Goal: Task Accomplishment & Management: Complete application form

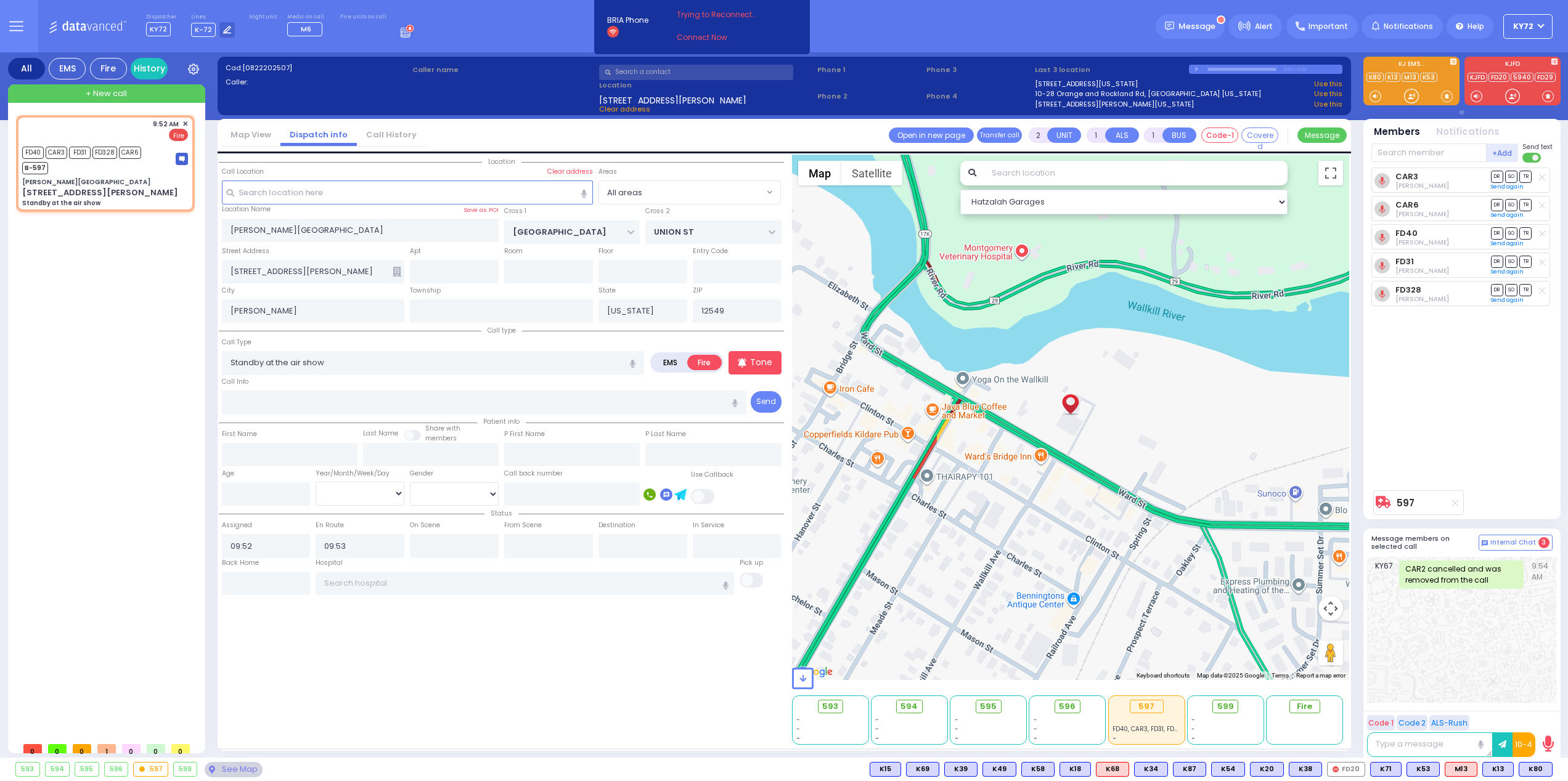
select select
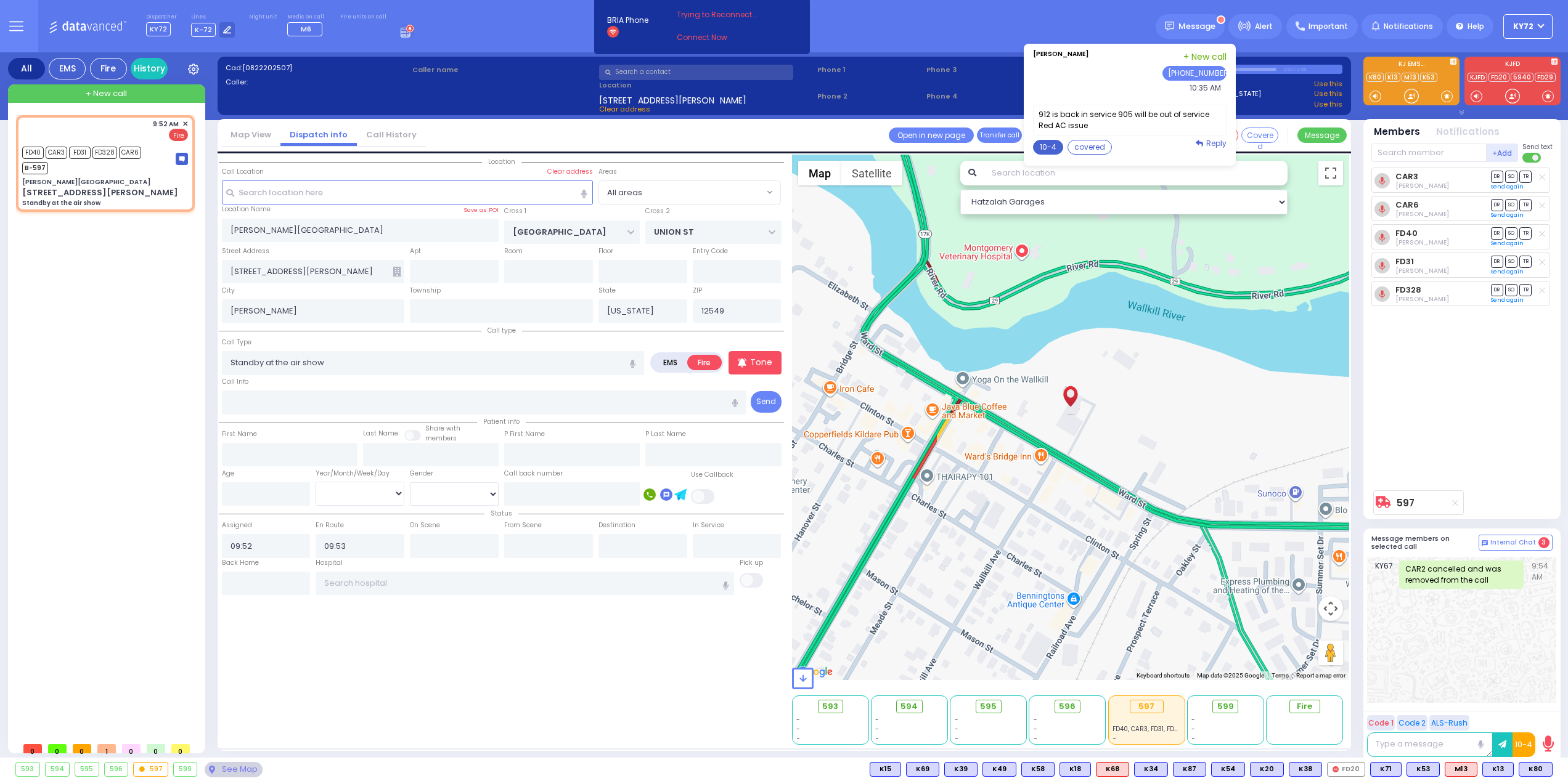
click at [1056, 148] on button "10-4" at bounding box center [1048, 147] width 31 height 15
type textarea "10-4 thank you"
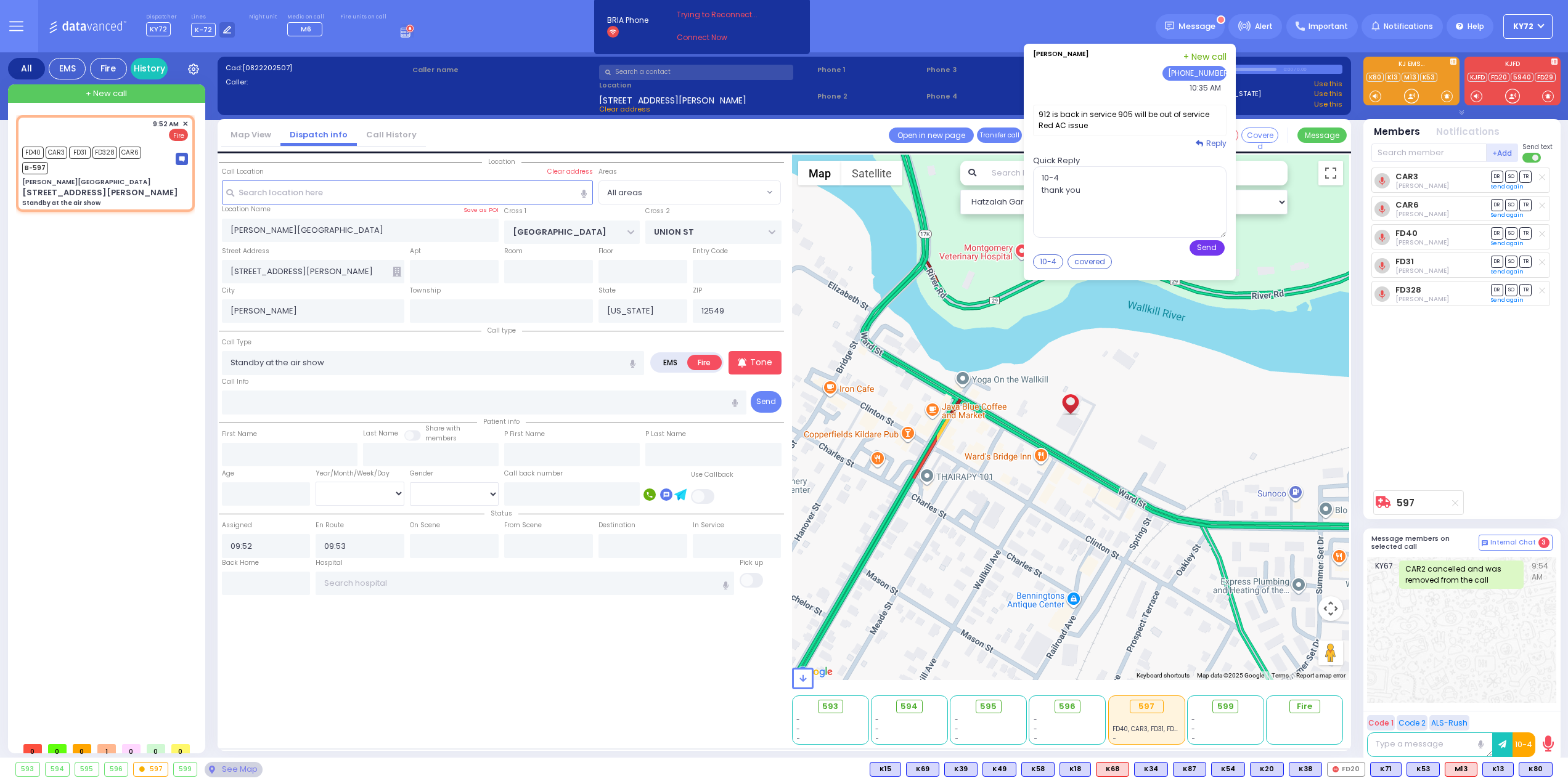
click at [1218, 247] on button "Send" at bounding box center [1207, 248] width 35 height 15
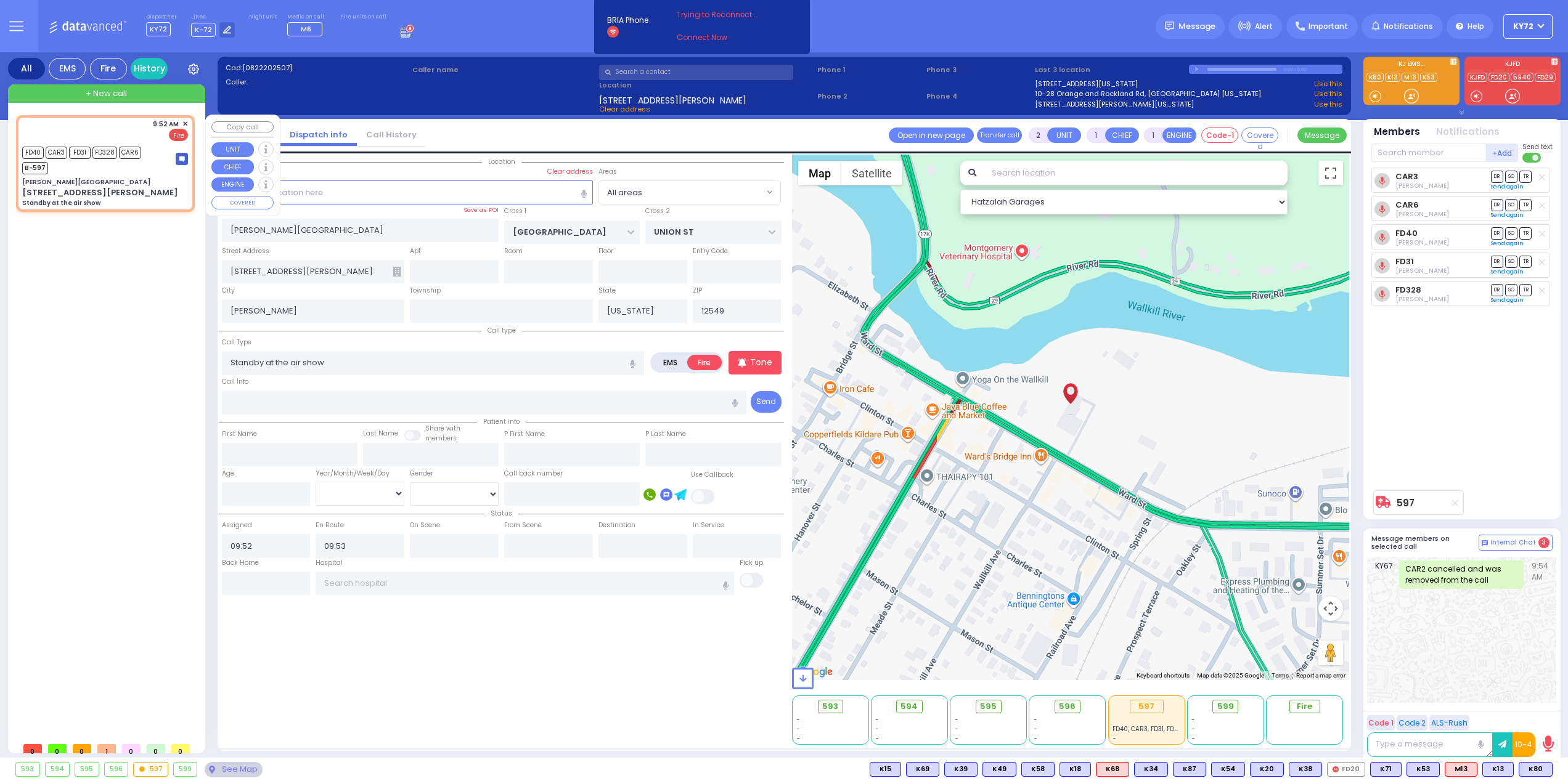
click at [92, 262] on div "9:52 AM ✕ FD40 CAR3" at bounding box center [108, 426] width 184 height 621
click at [11, 65] on div "All" at bounding box center [26, 69] width 37 height 22
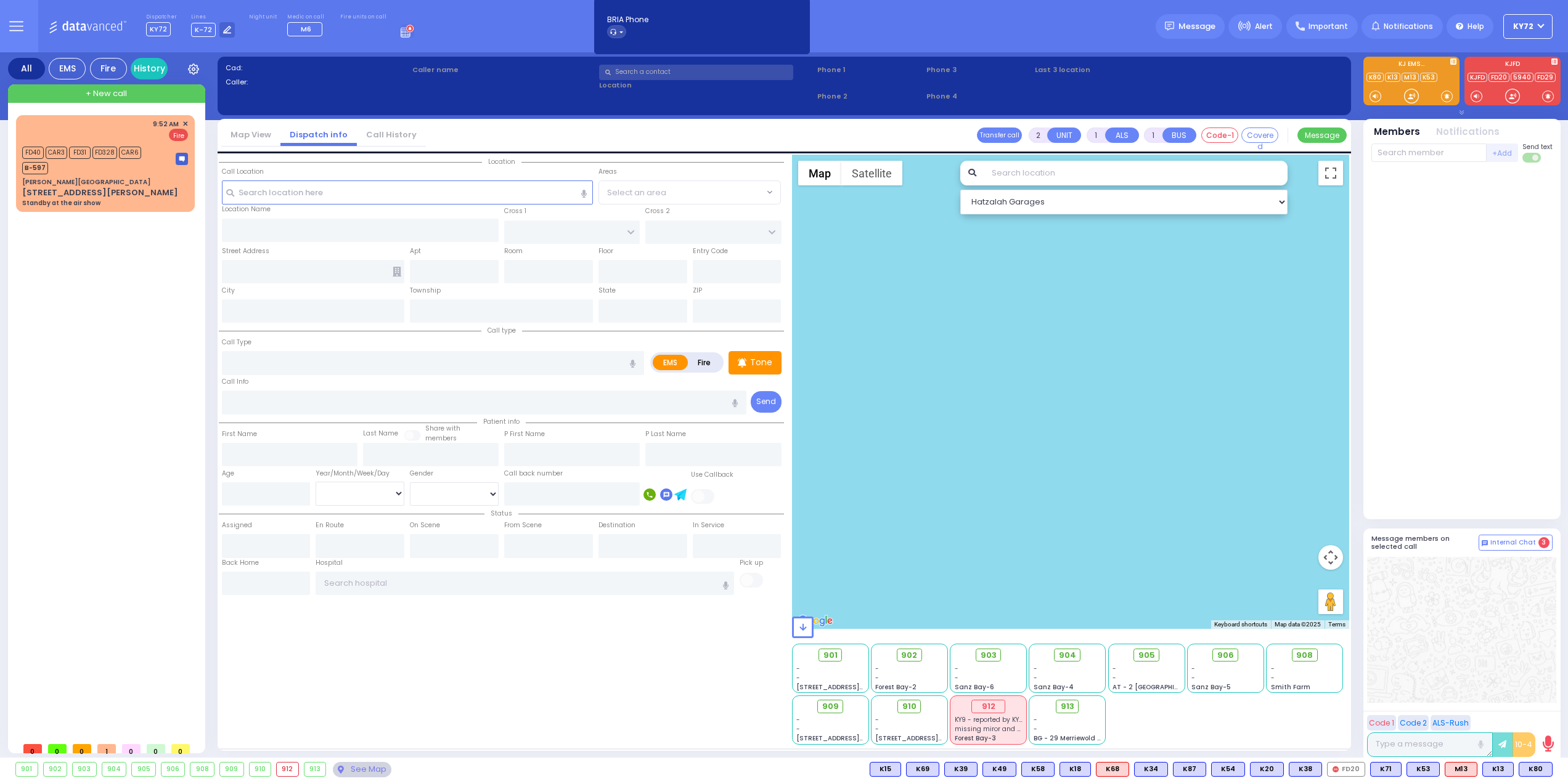
click at [978, 714] on div "912" at bounding box center [988, 707] width 68 height 15
click at [282, 771] on div "912" at bounding box center [288, 769] width 22 height 14
click at [286, 769] on div "912" at bounding box center [288, 769] width 22 height 14
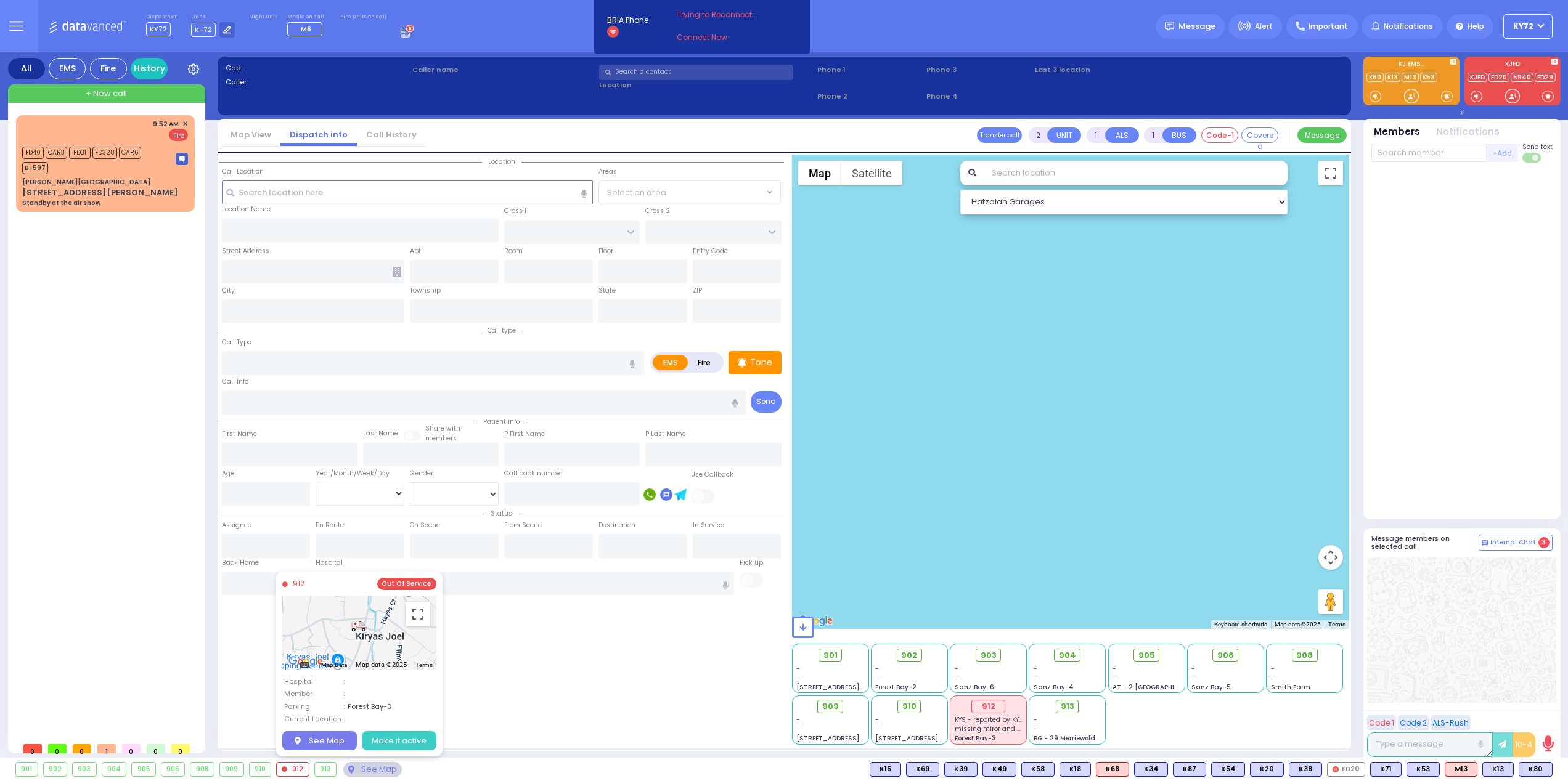
click at [387, 742] on button "Make it active" at bounding box center [399, 740] width 75 height 20
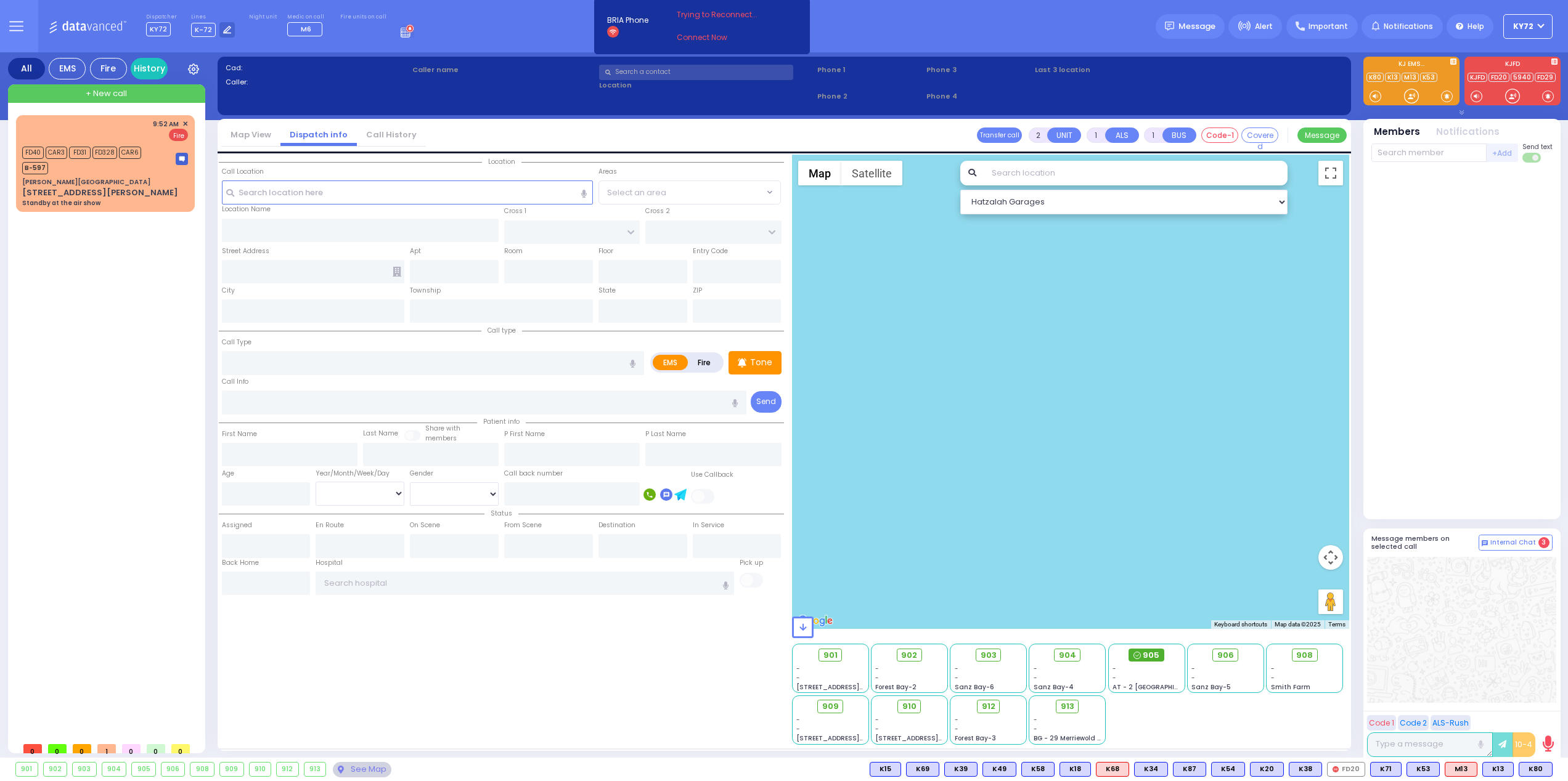
click at [1153, 658] on span "905" at bounding box center [1151, 655] width 17 height 12
click at [143, 770] on div "905" at bounding box center [143, 769] width 23 height 14
click at [140, 766] on div "905" at bounding box center [143, 769] width 23 height 14
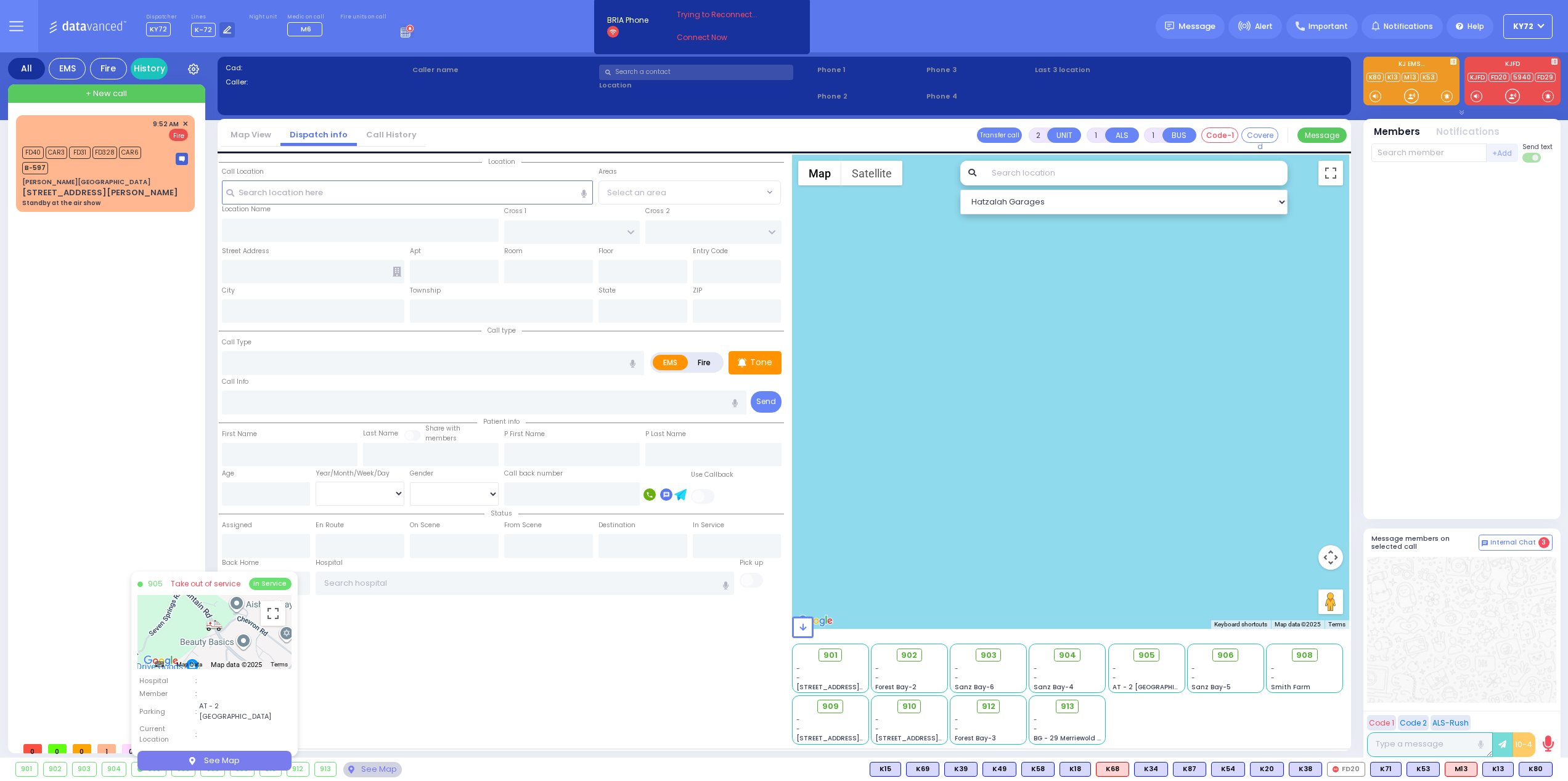
click at [263, 586] on div "In Service" at bounding box center [270, 583] width 43 height 12
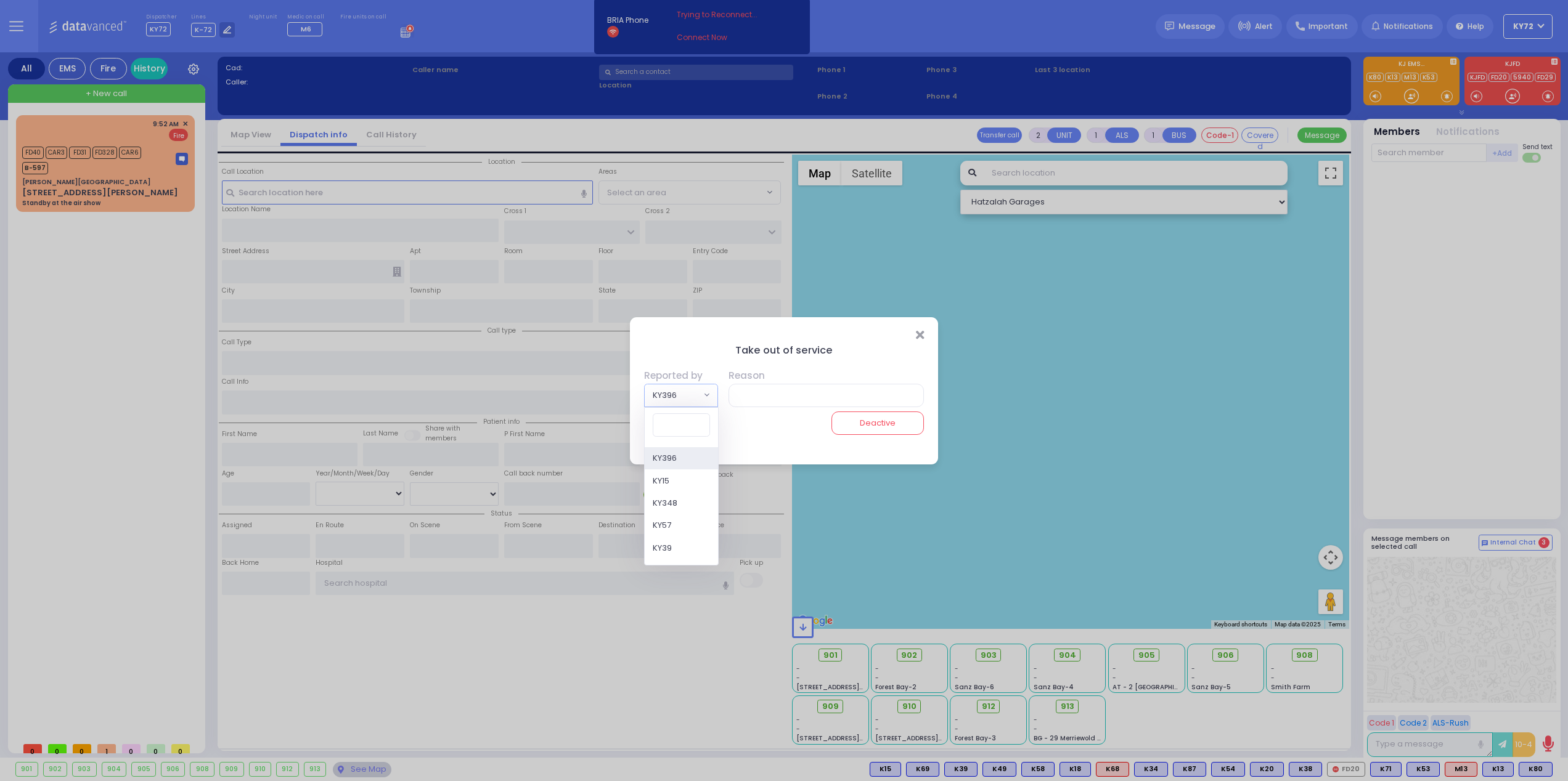
click at [664, 393] on span "KY396" at bounding box center [672, 395] width 56 height 23
type input "42"
select select "KY42"
click at [786, 384] on div "Reason" at bounding box center [824, 389] width 201 height 37
click at [784, 395] on input "text" at bounding box center [824, 395] width 201 height 23
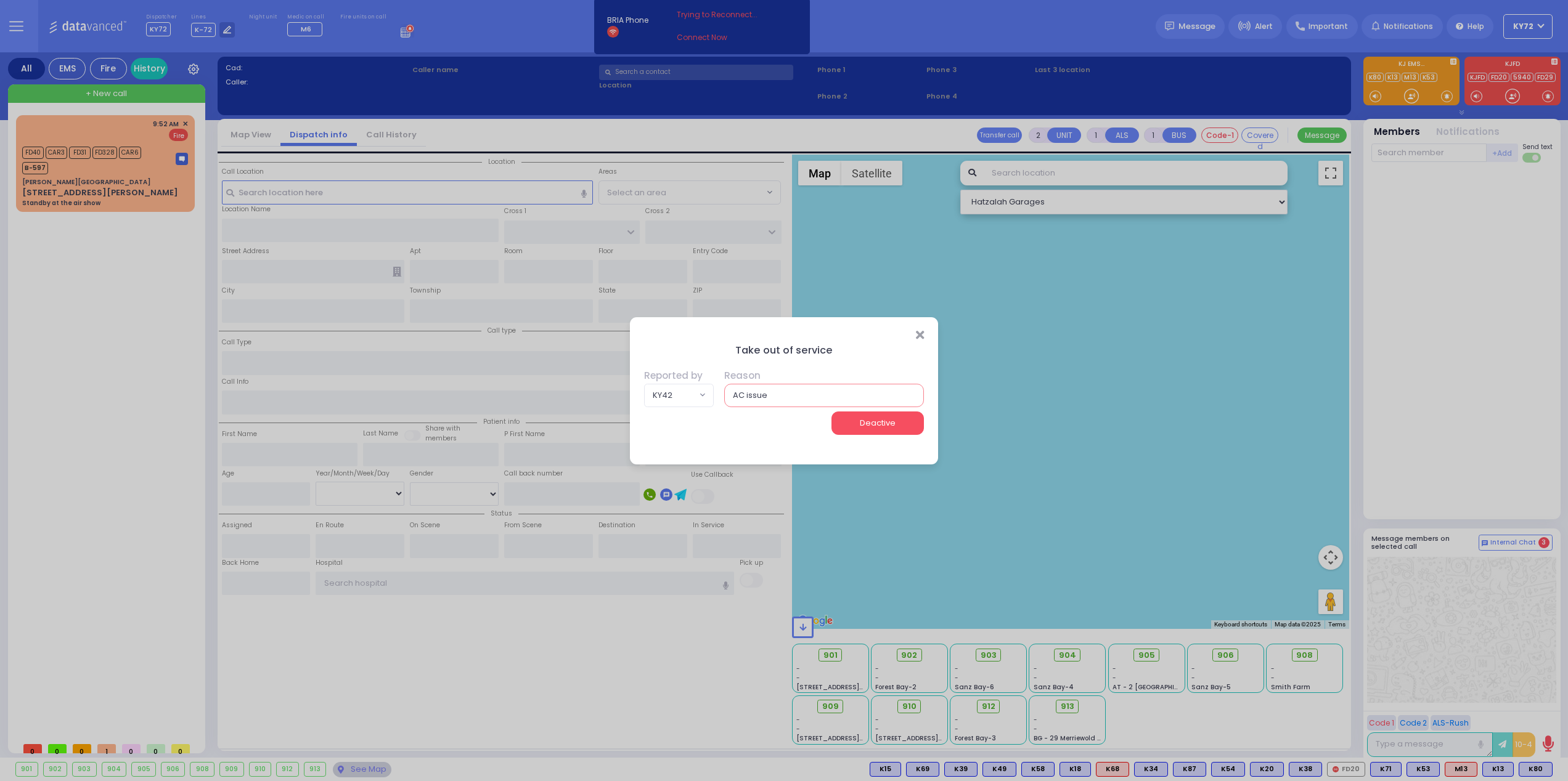
type input "AC issue"
click at [917, 413] on button "Deactive" at bounding box center [877, 423] width 92 height 23
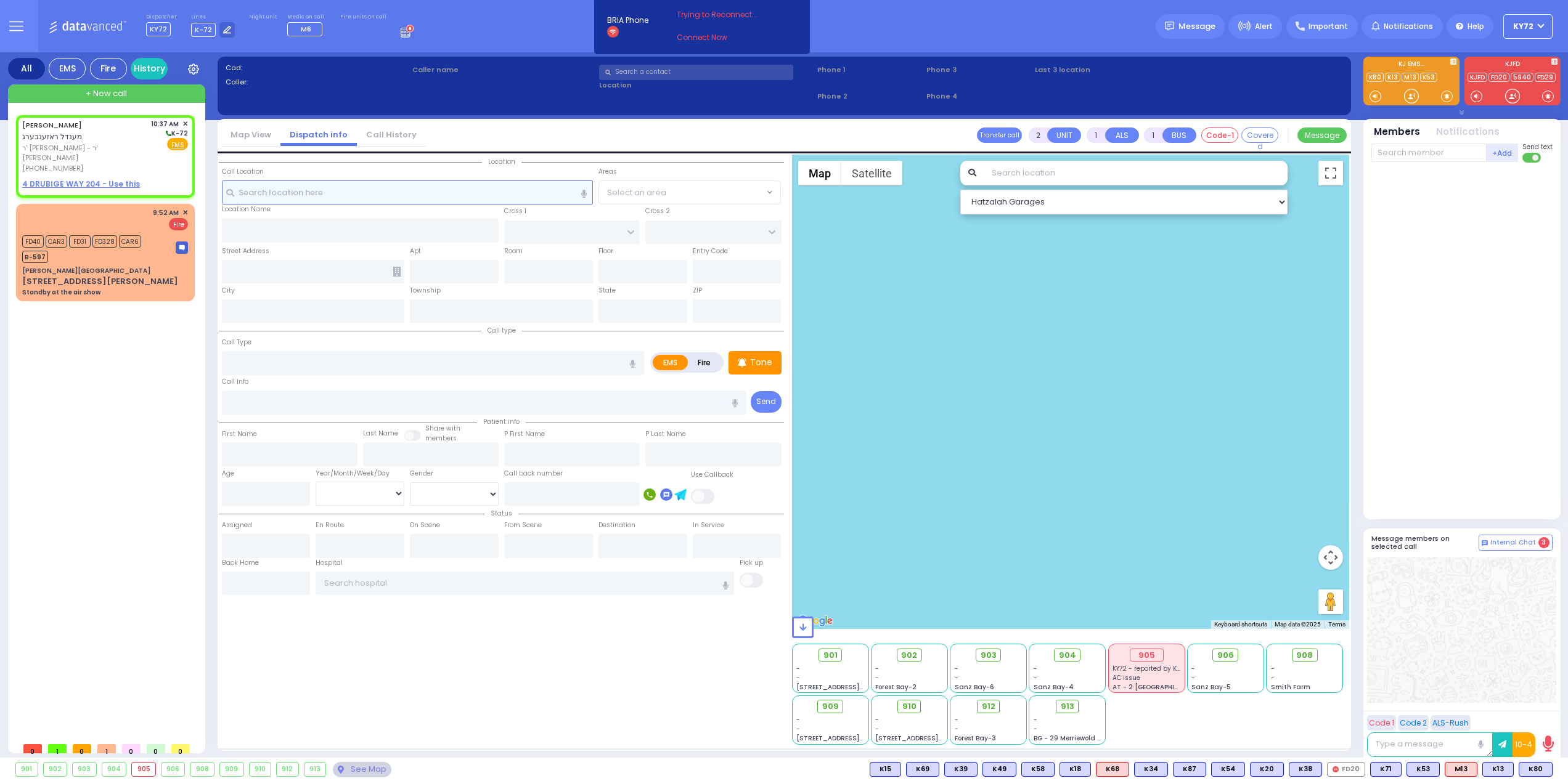
select select
radio input "true"
type input "MENDEL"
type input "ROSENBERG"
select select
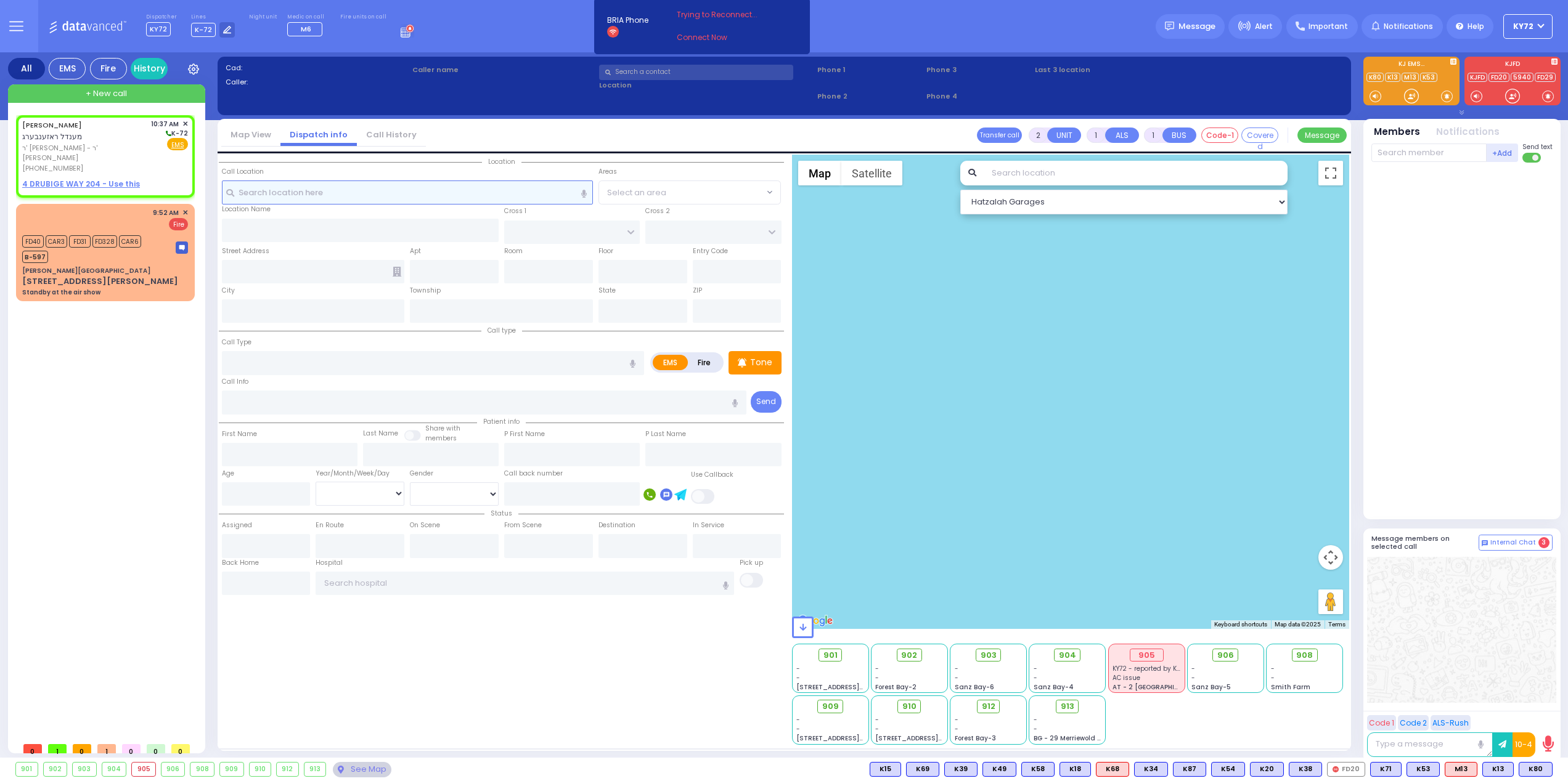
type input "10:37"
select select "Hatzalah Garages"
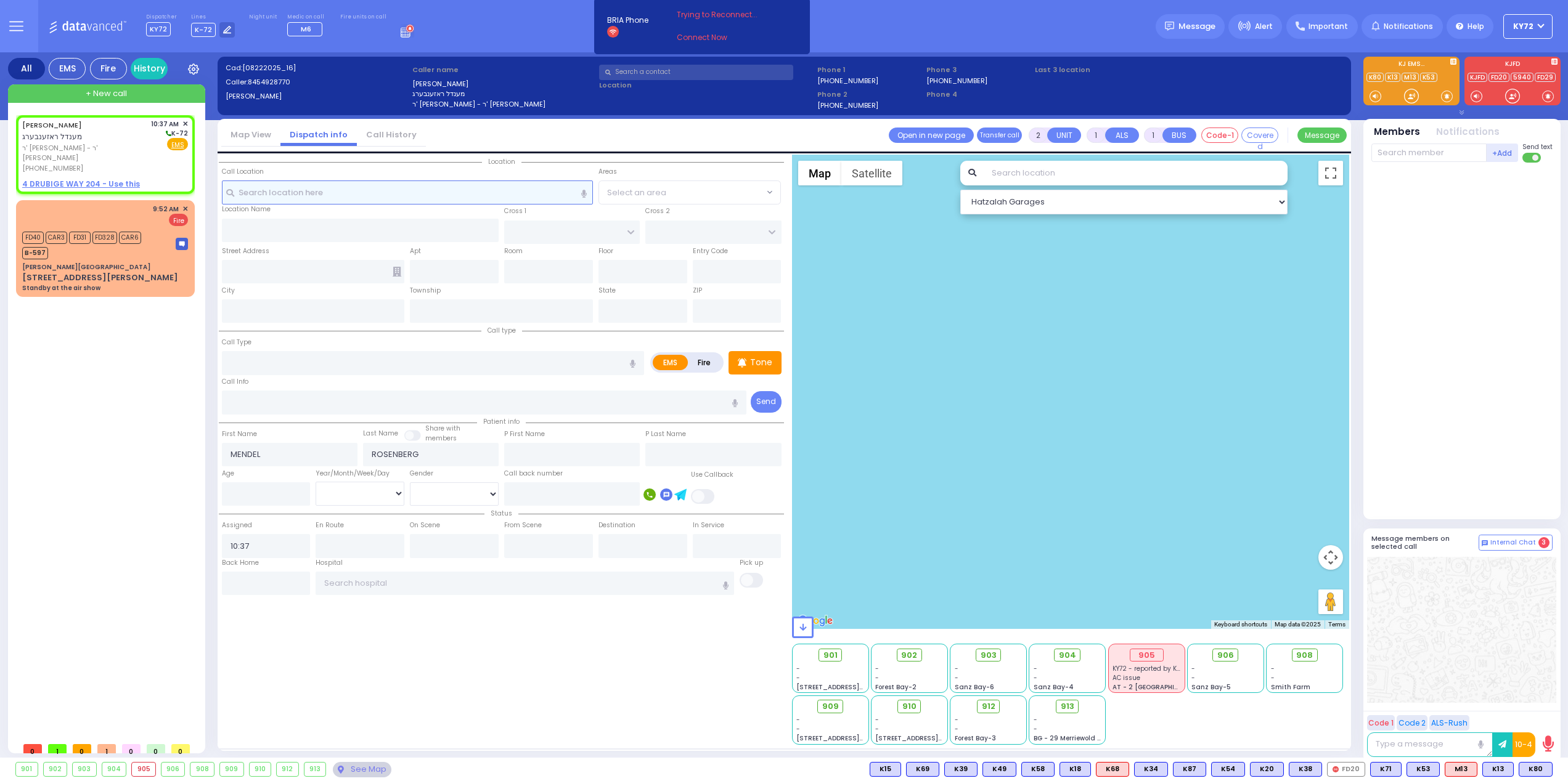
select select
radio input "true"
select select
select select "Hatzalah Garages"
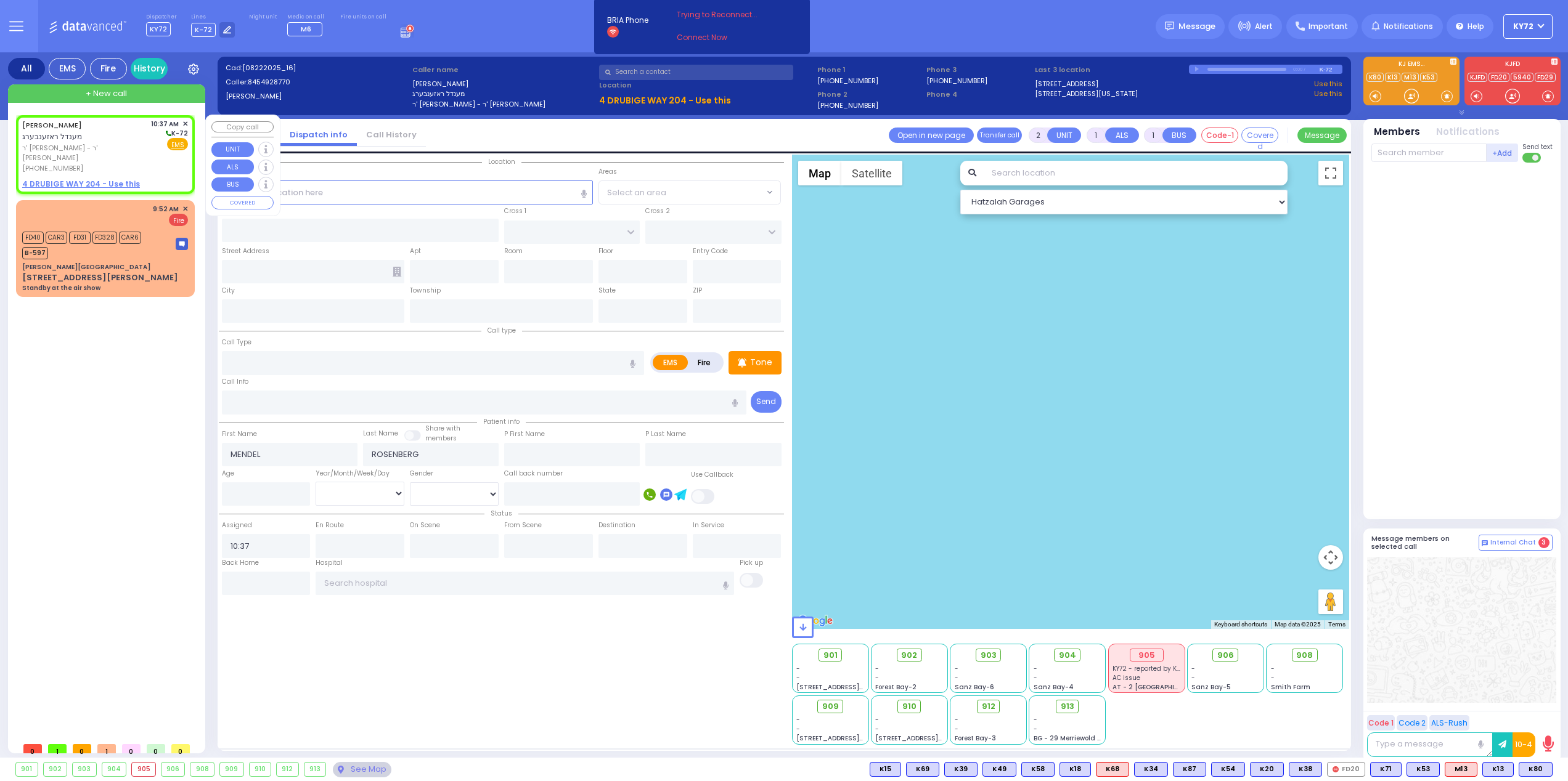
click at [83, 163] on div "[PHONE_NUMBER]" at bounding box center [84, 169] width 124 height 10
select select
radio input "true"
select select
select select "Hatzalah Garages"
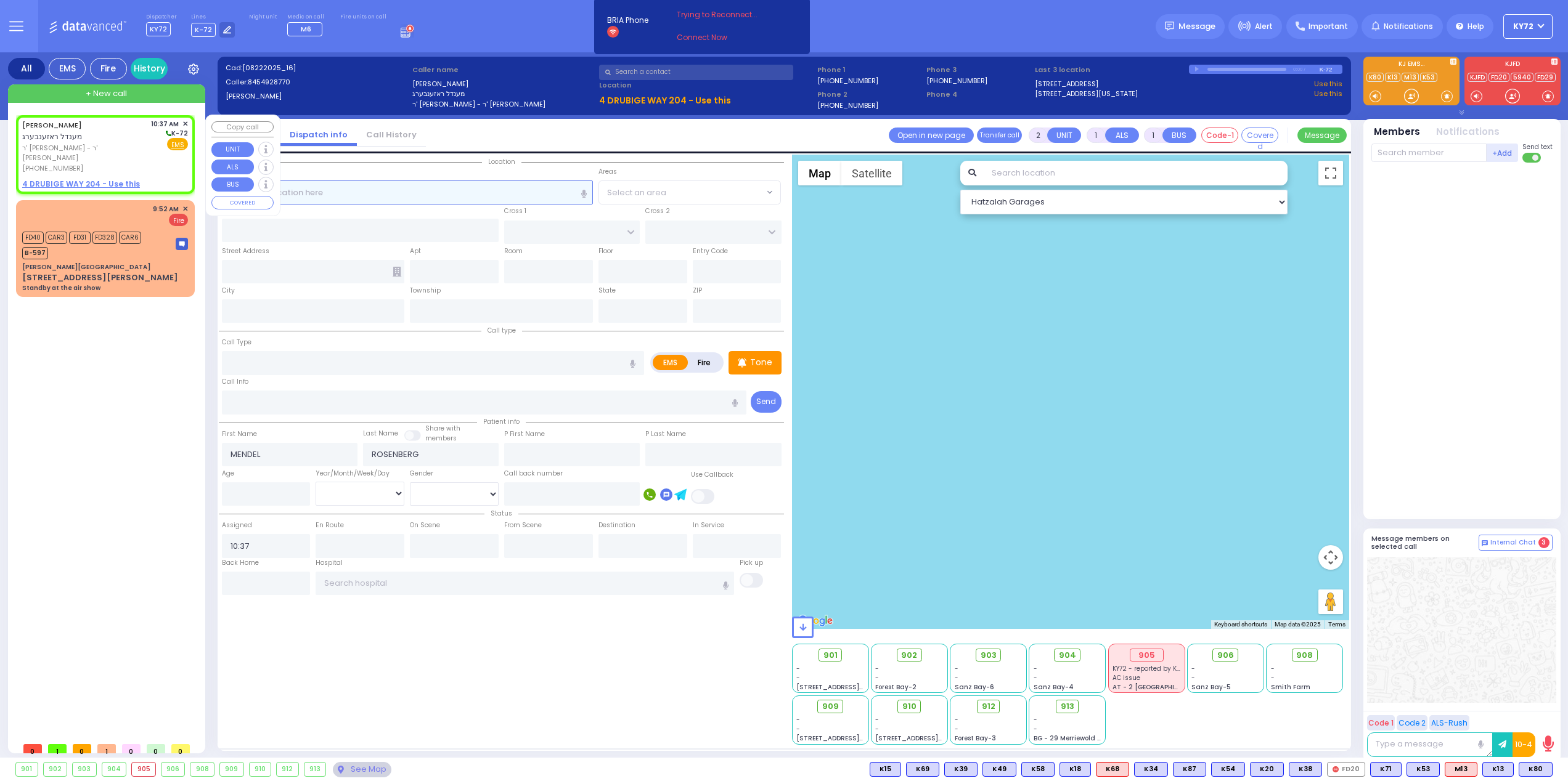
click at [408, 192] on input "text" at bounding box center [407, 192] width 371 height 23
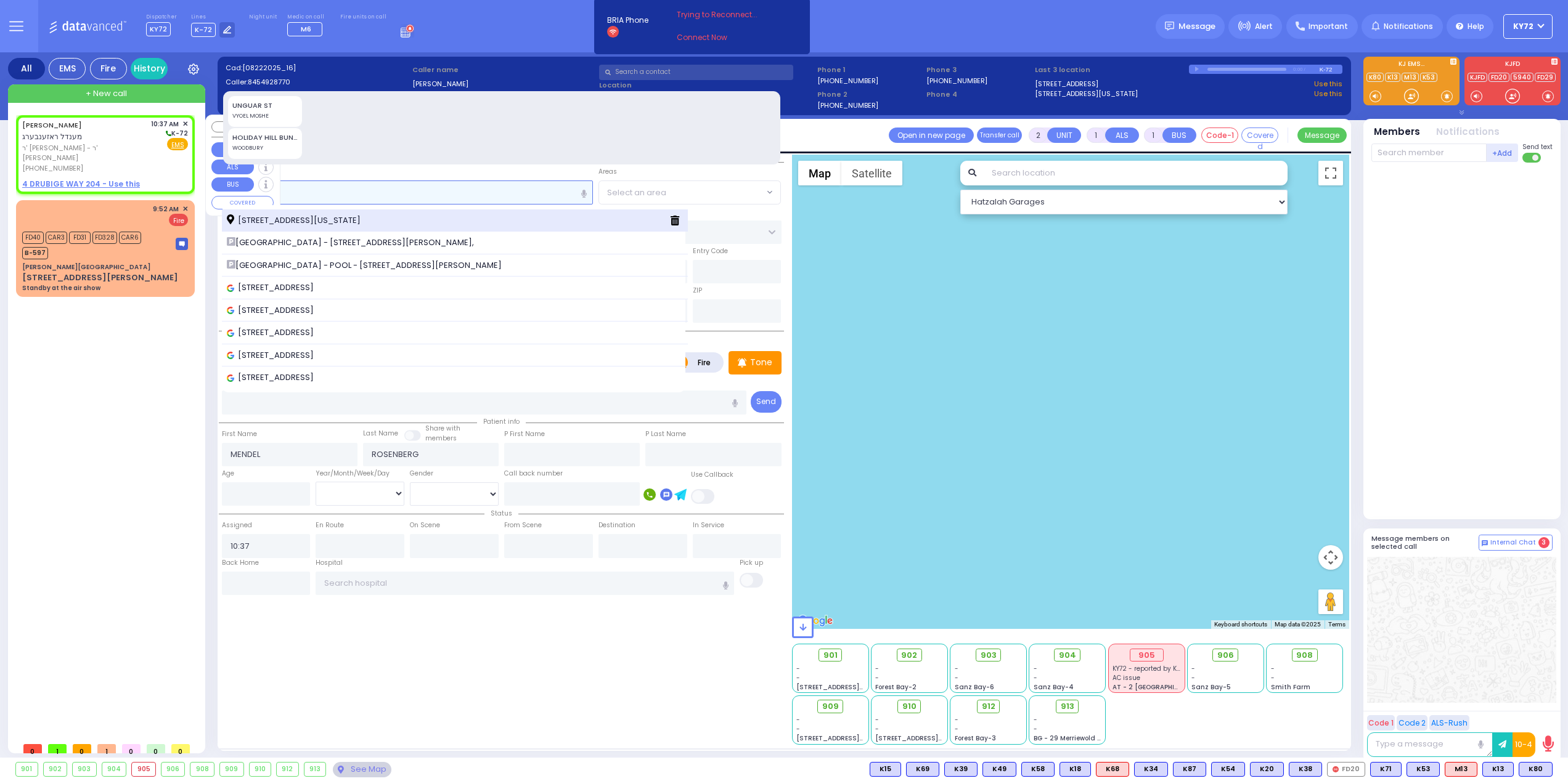
type input "6 ung"
click at [452, 221] on div "[STREET_ADDRESS][US_STATE]" at bounding box center [443, 220] width 433 height 12
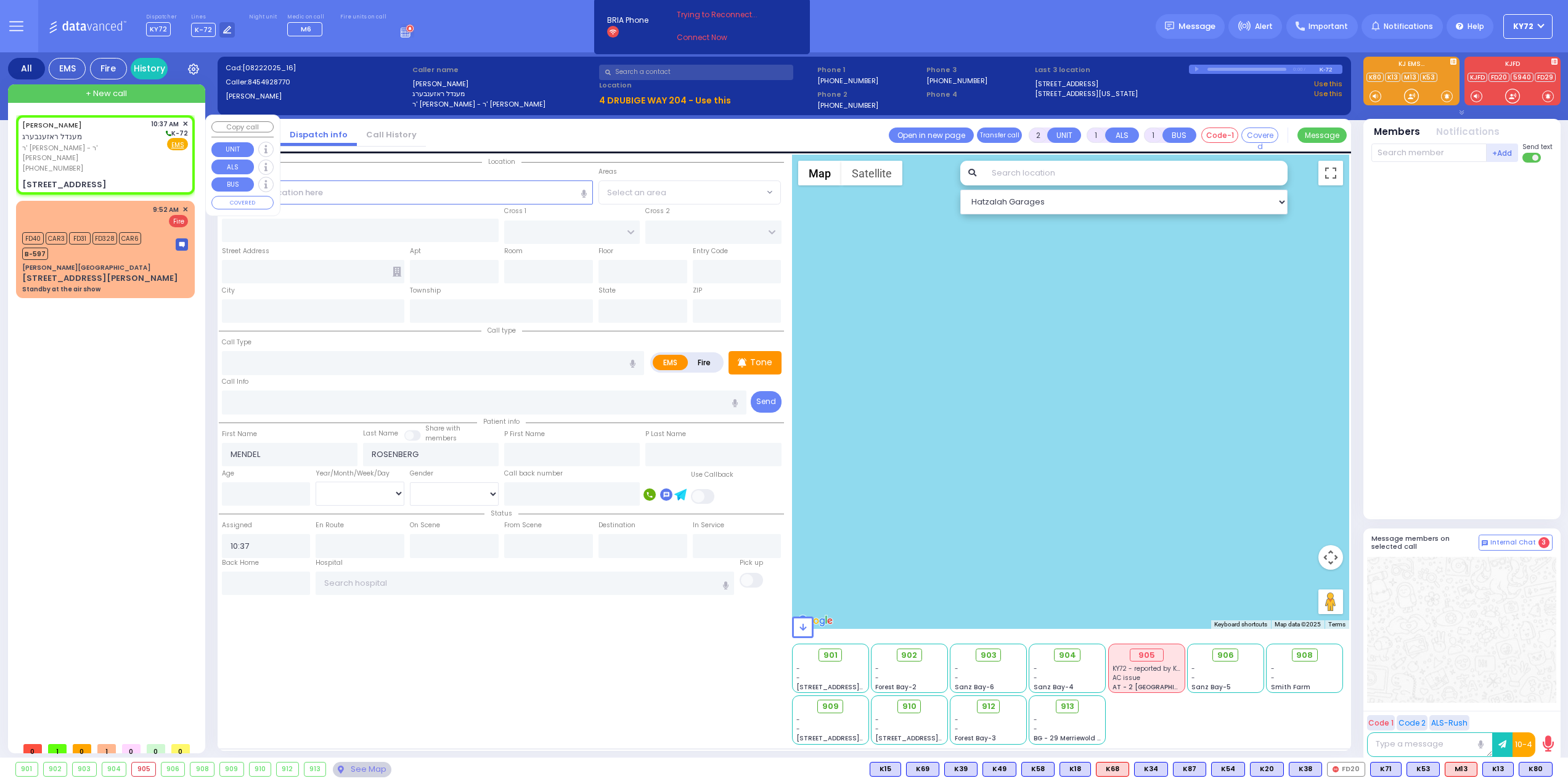
select select
radio input "true"
select select
type input "[PERSON_NAME][GEOGRAPHIC_DATA]"
type input "[STREET_ADDRESS]"
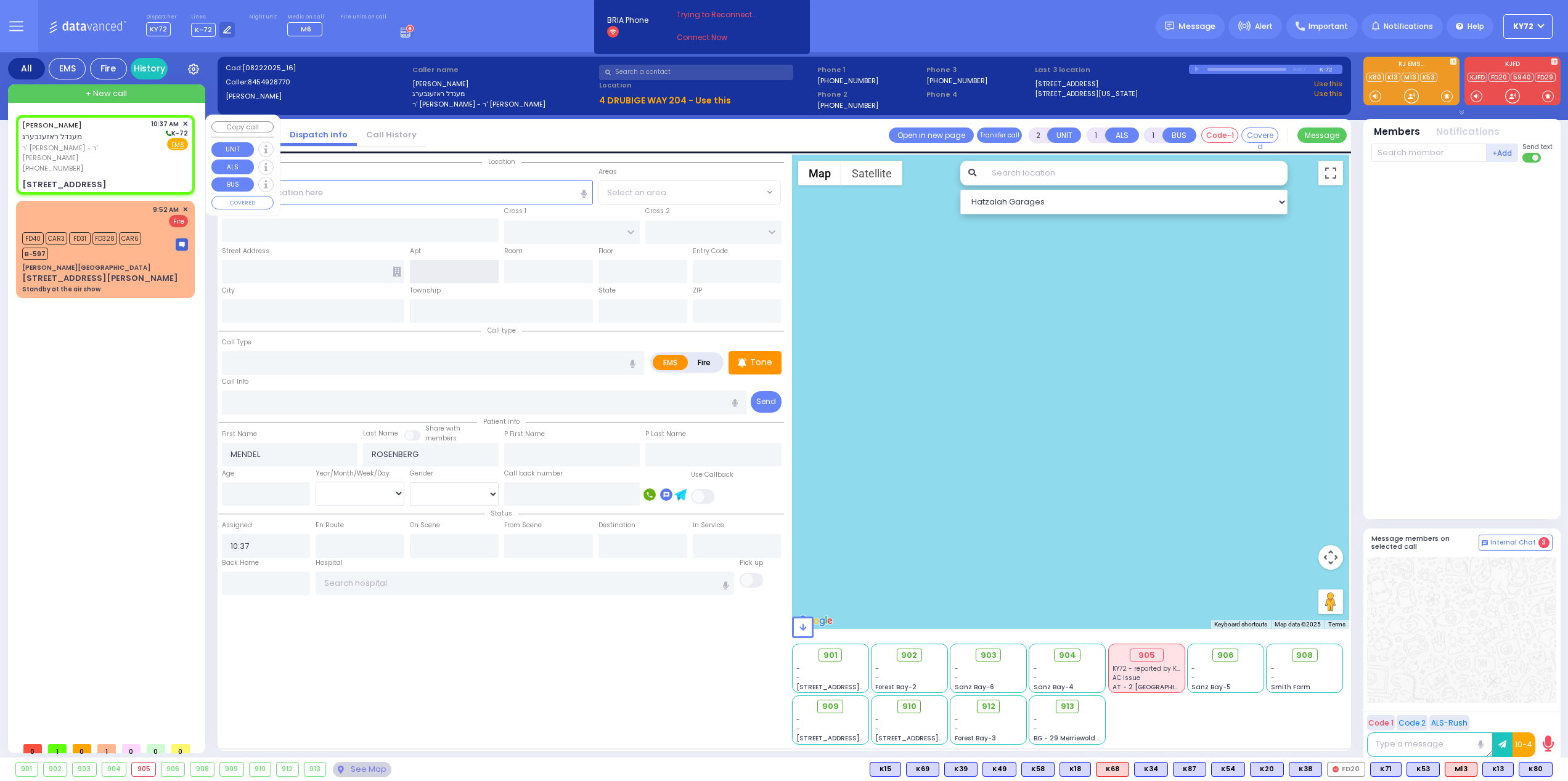
type input "Monroe"
type input "[US_STATE]"
type input "10950"
select select "Hatzalah Garages"
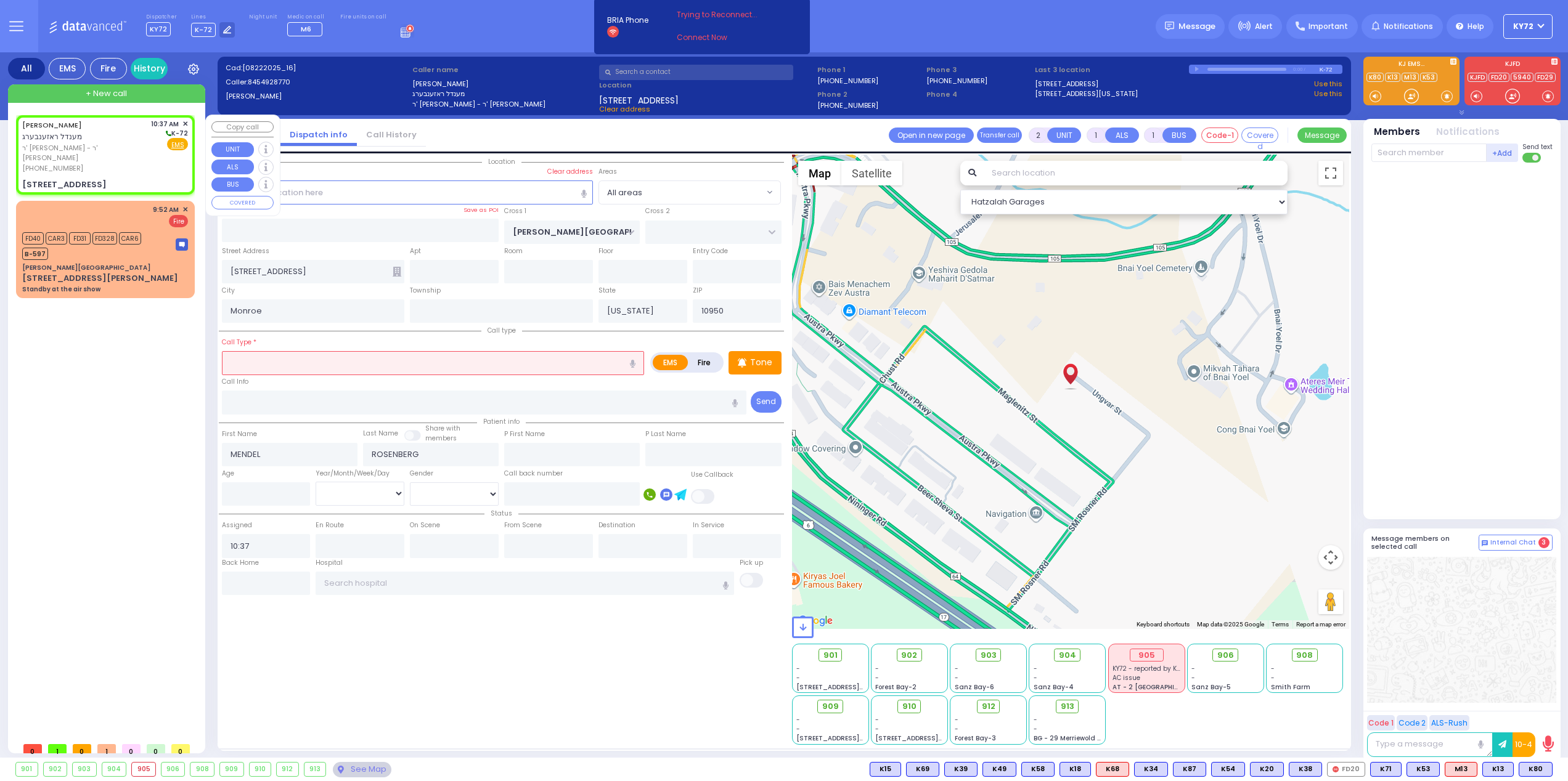
click at [425, 372] on input "text" at bounding box center [433, 363] width 422 height 23
click at [454, 270] on input "text" at bounding box center [454, 272] width 89 height 23
select select
radio input "true"
select select
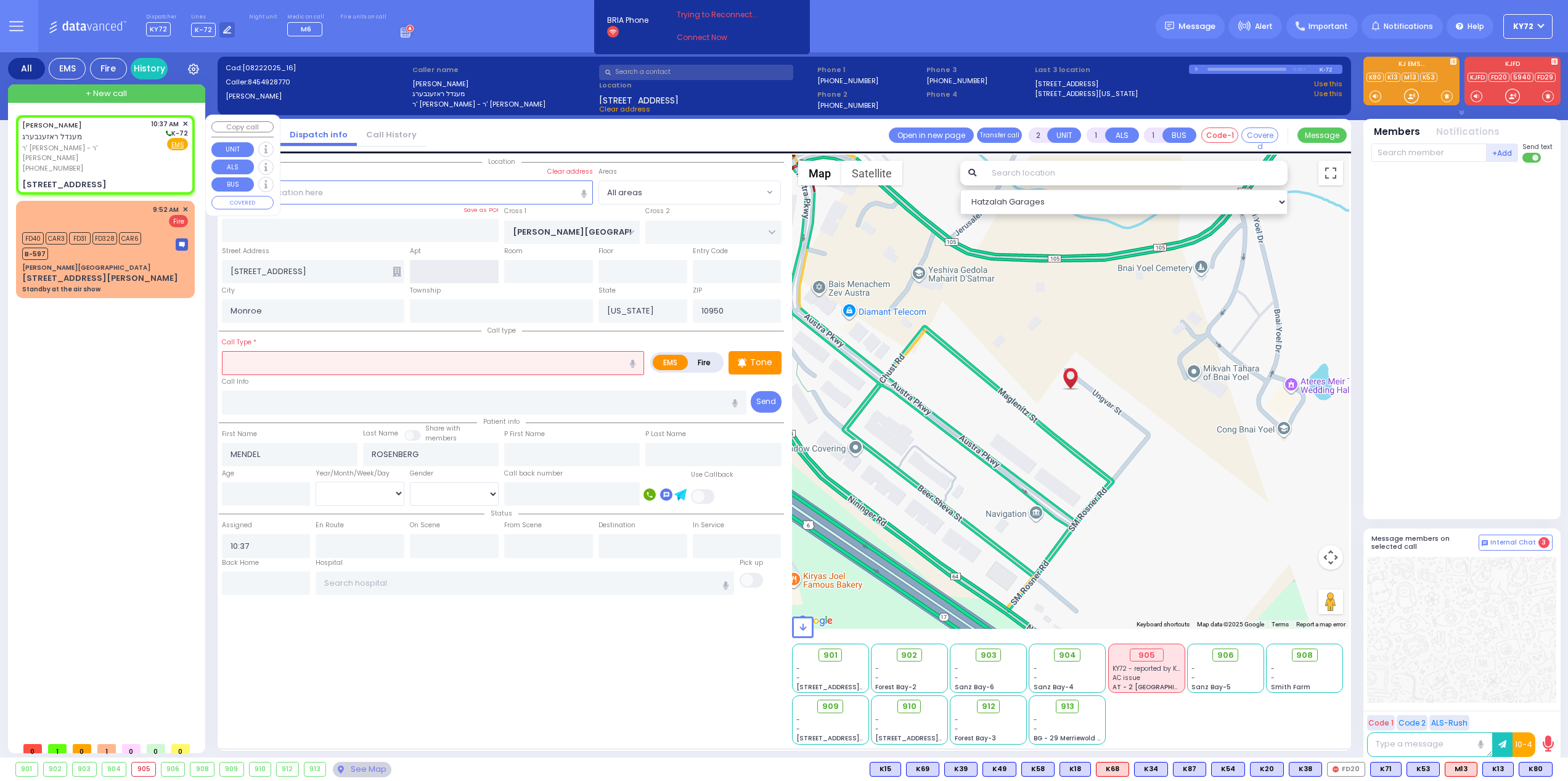
type input "1"
type input "0"
select select "Hatzalah Garages"
type input "0"
type input "106"
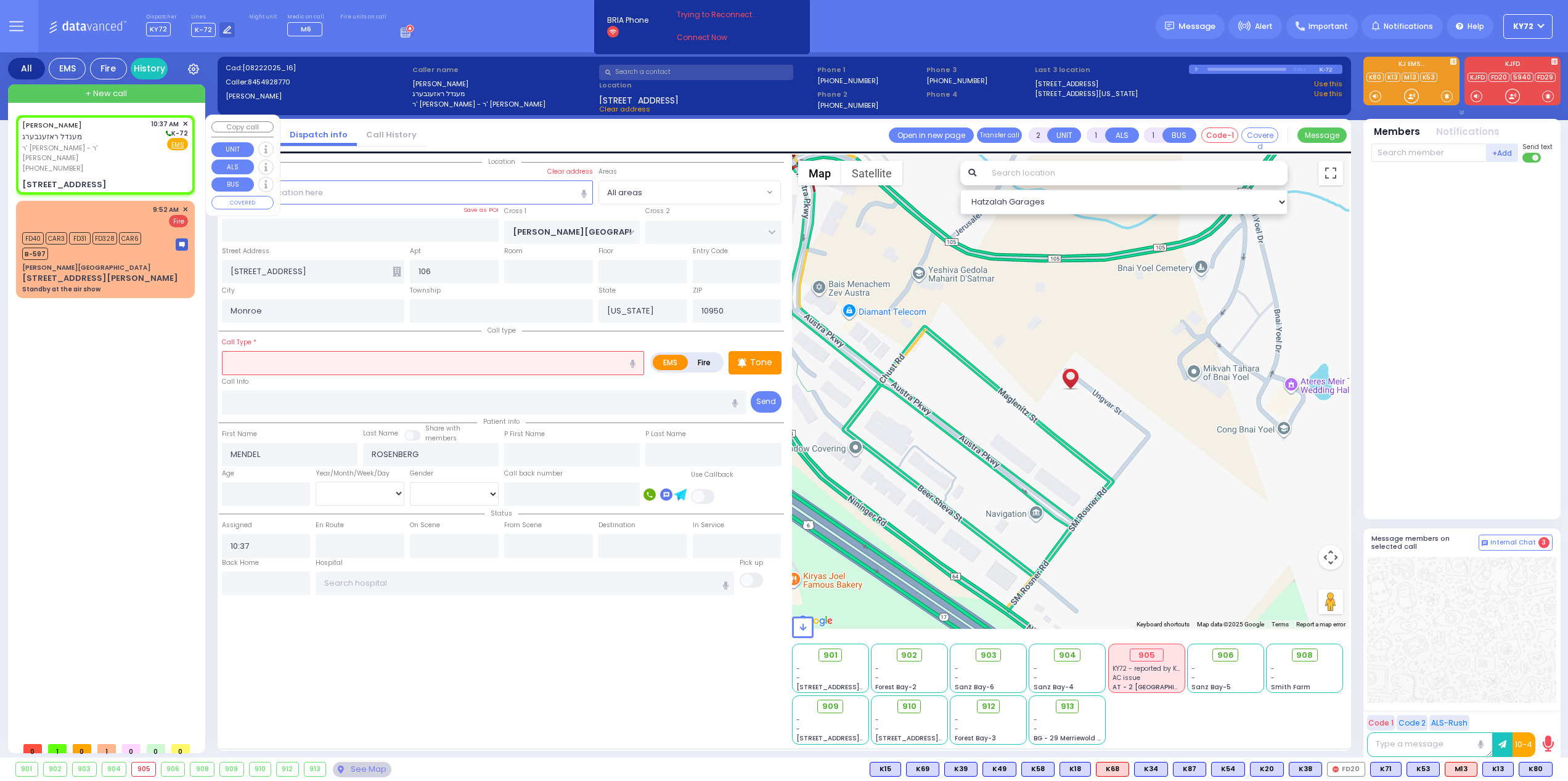
click at [482, 362] on input "text" at bounding box center [433, 363] width 422 height 23
select select
radio input "true"
select select
select select "Hatzalah Garages"
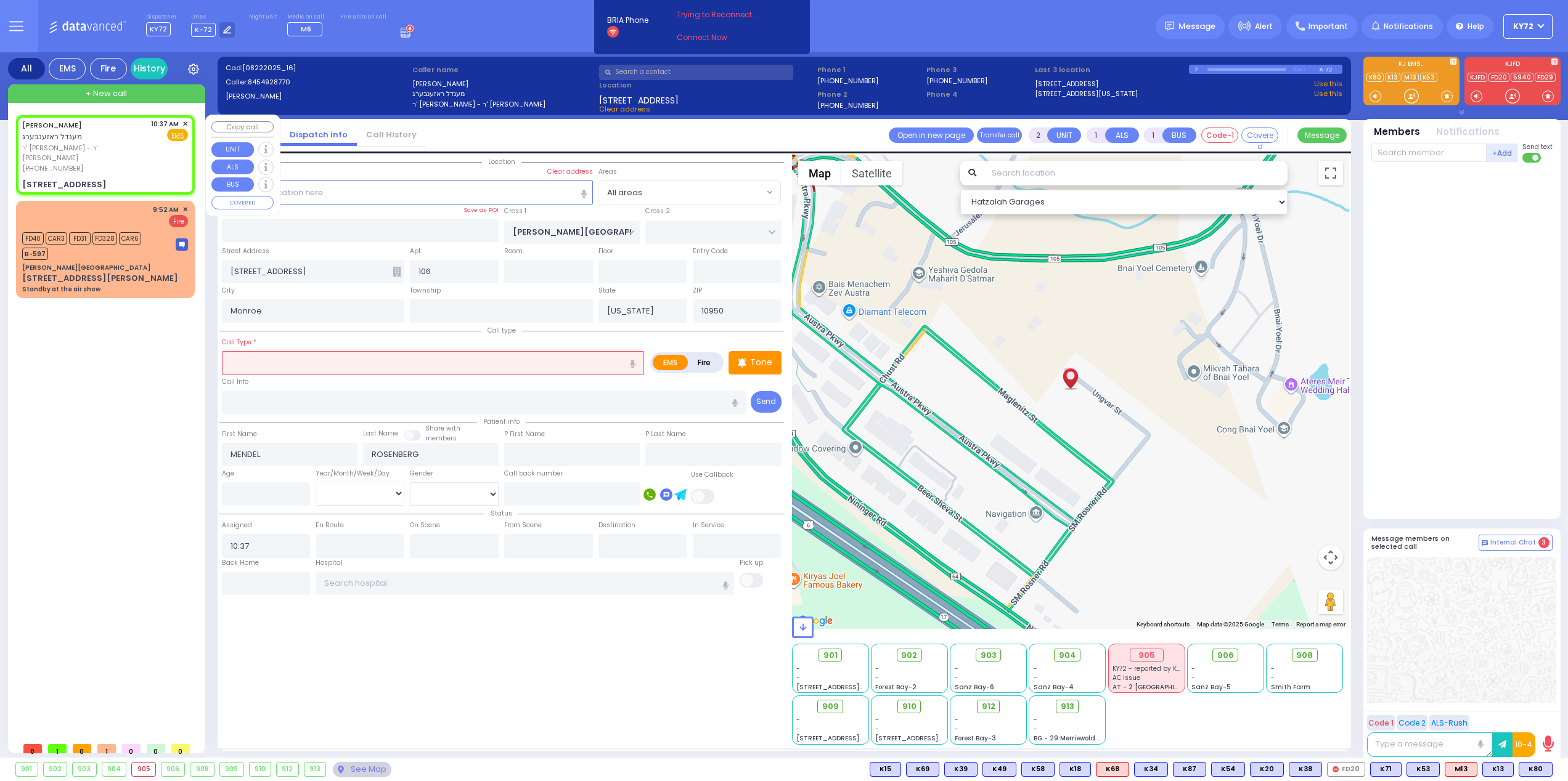
select select
radio input "true"
select select
select select "Hatzalah Garages"
select select
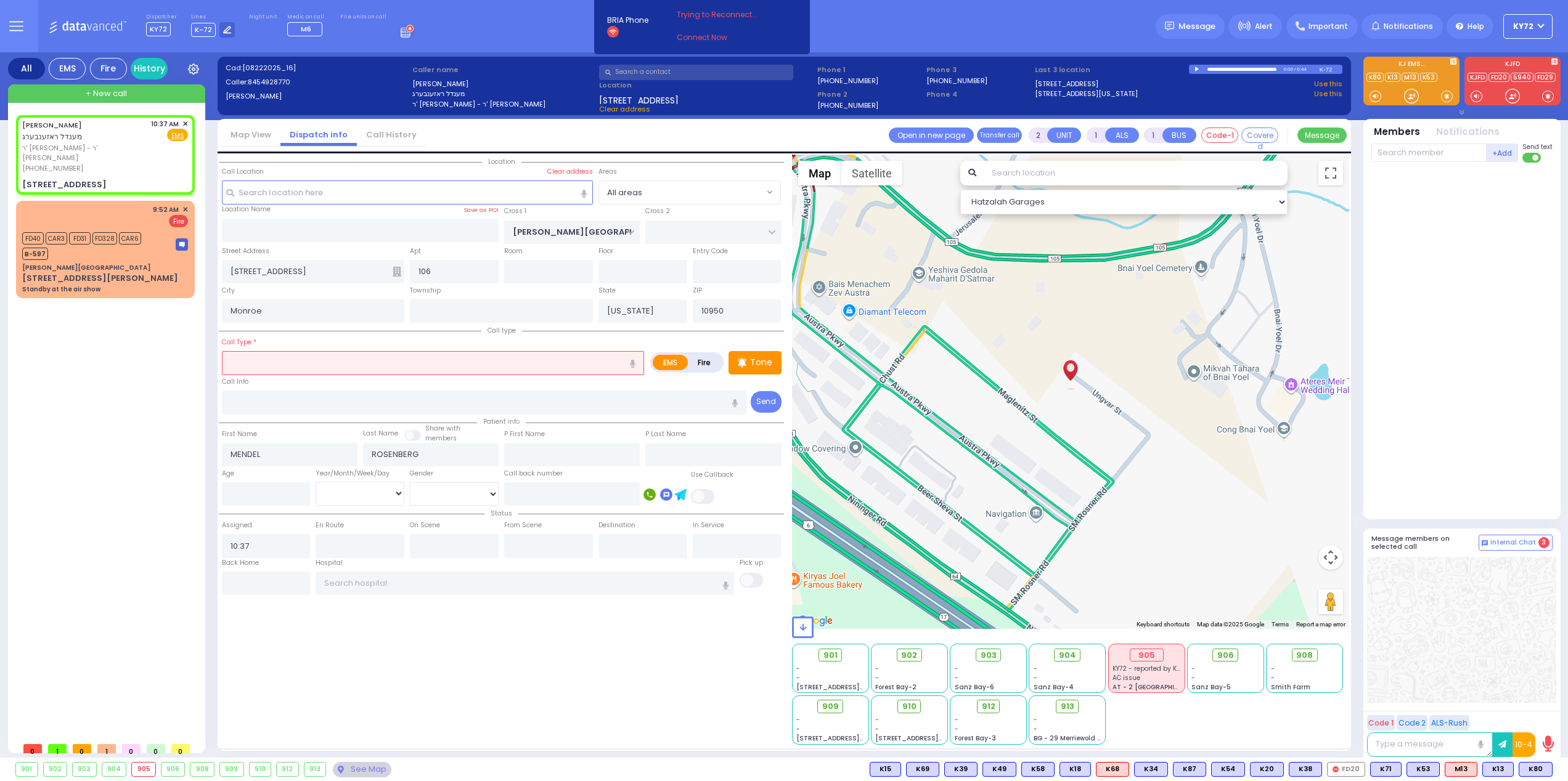
radio input "true"
select select
select select "Hatzalah Garages"
click at [709, 365] on label "Fire" at bounding box center [704, 362] width 34 height 15
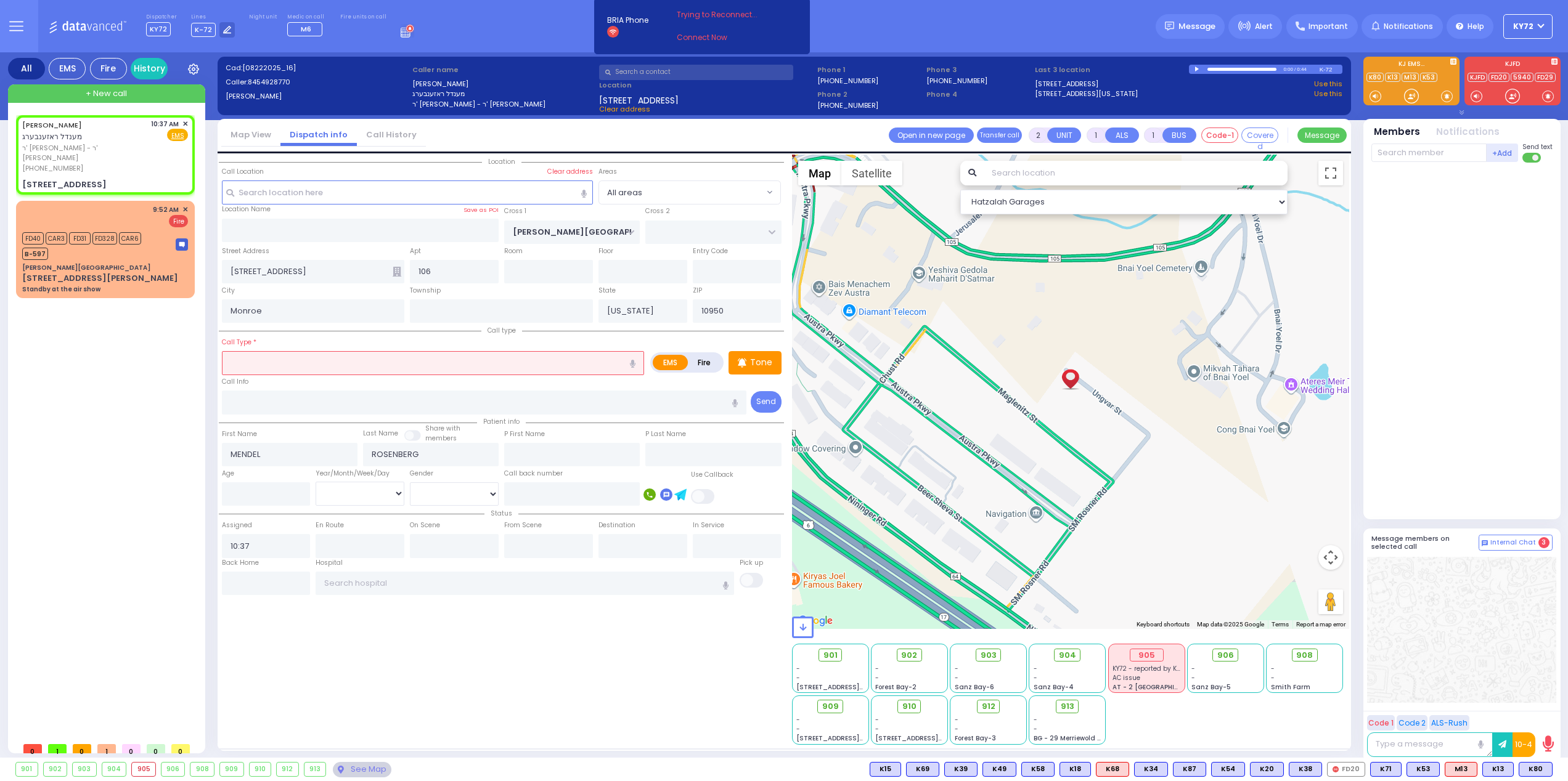
radio input "true"
click at [552, 359] on input "text" at bounding box center [433, 363] width 422 height 23
select select
radio input "true"
select select
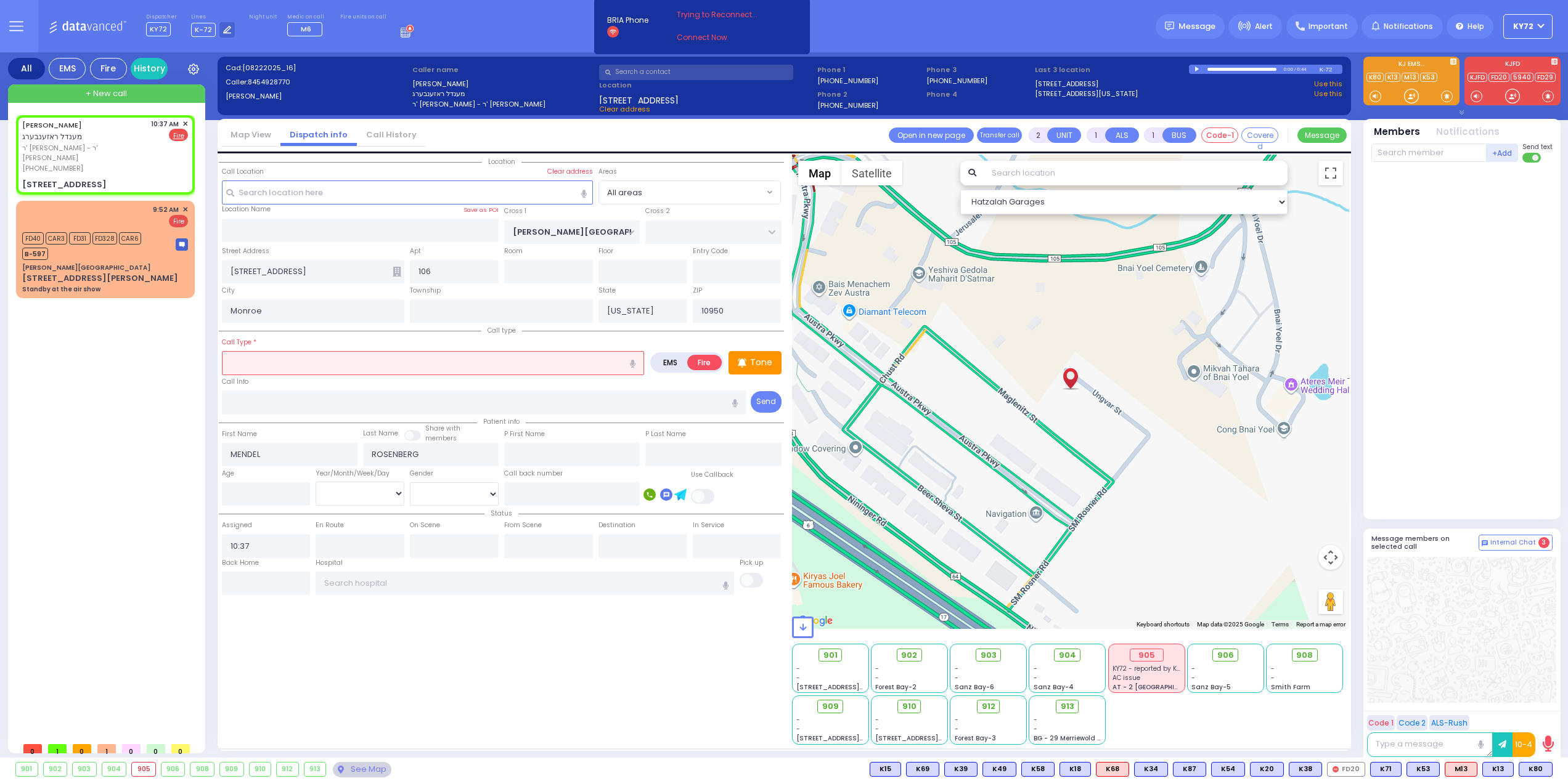
select select "Hatzalah Garages"
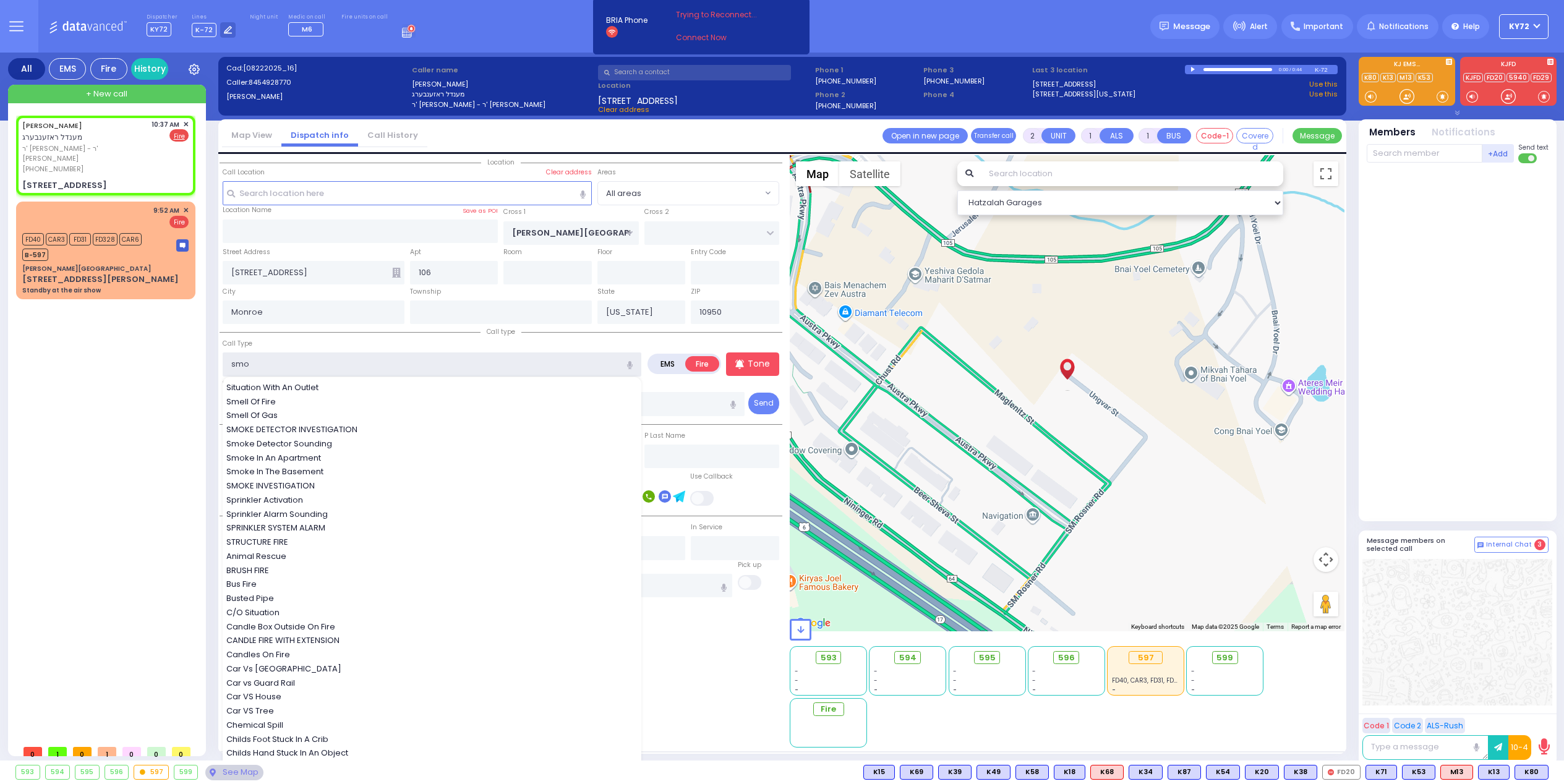
type input "smok"
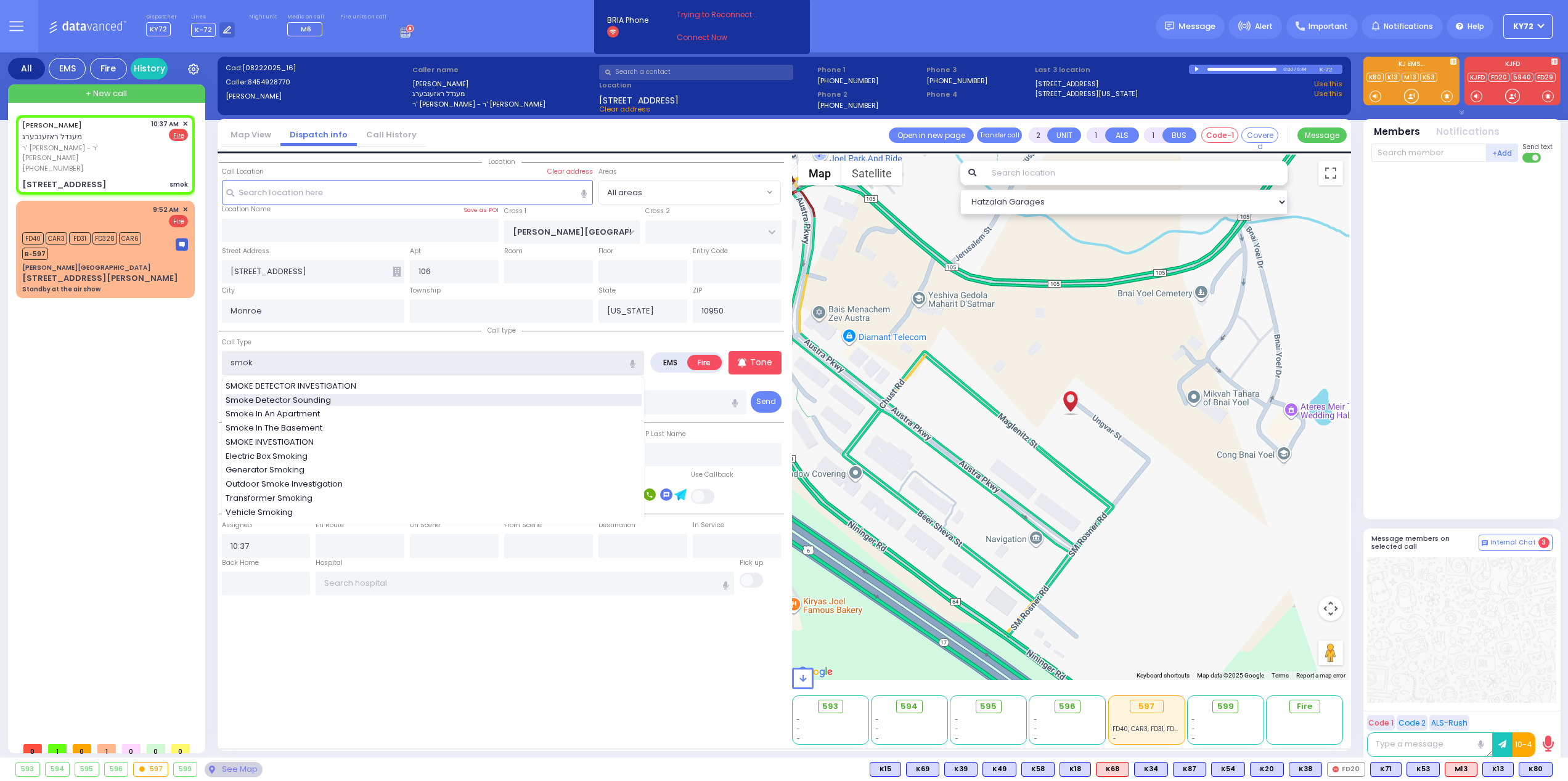
select select
radio input "true"
select select
select select "Hatzalah Garages"
click at [409, 405] on div "Smoke Detector Sounding" at bounding box center [433, 400] width 416 height 12
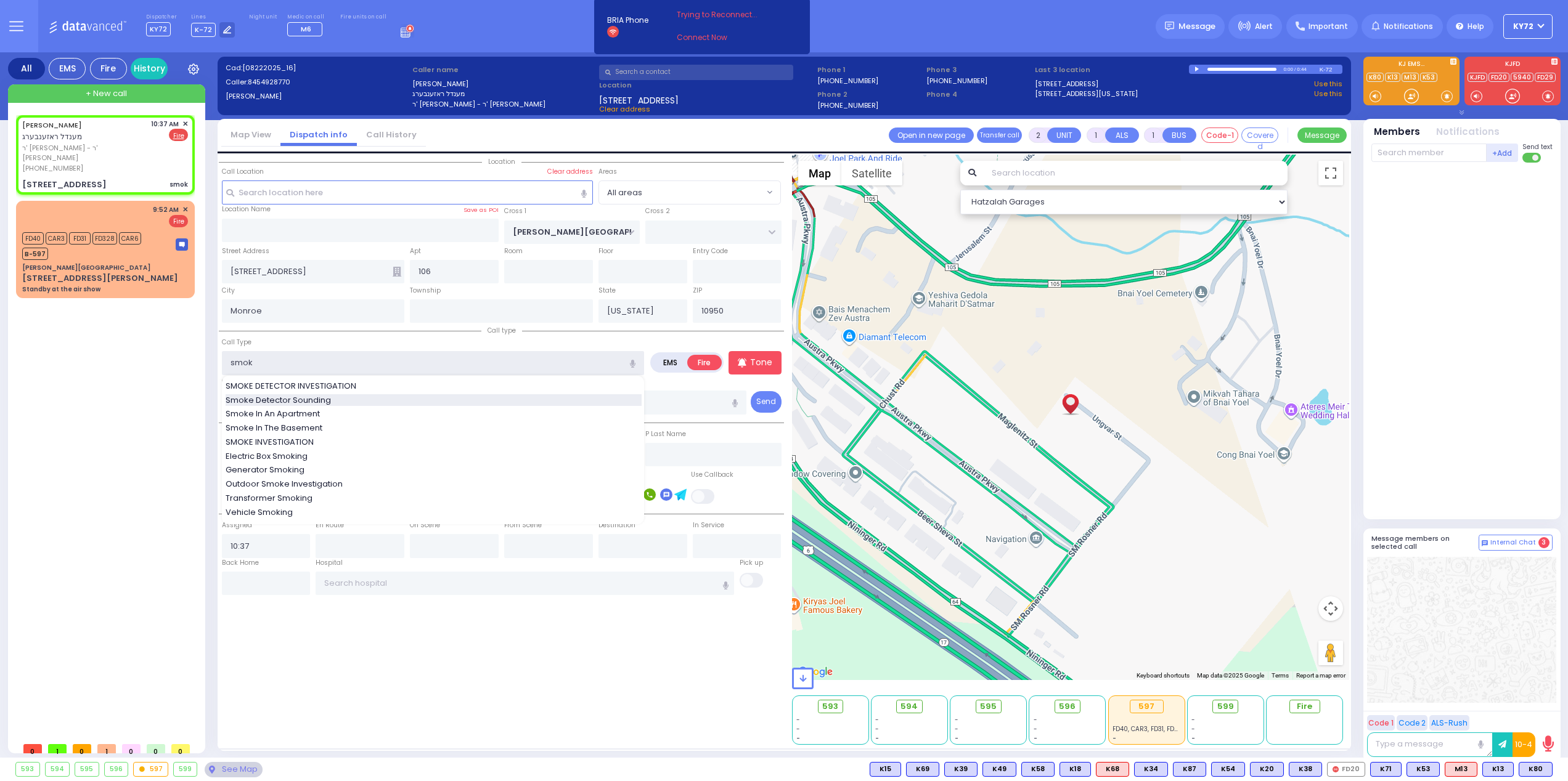
type input "Smoke Detector Sounding"
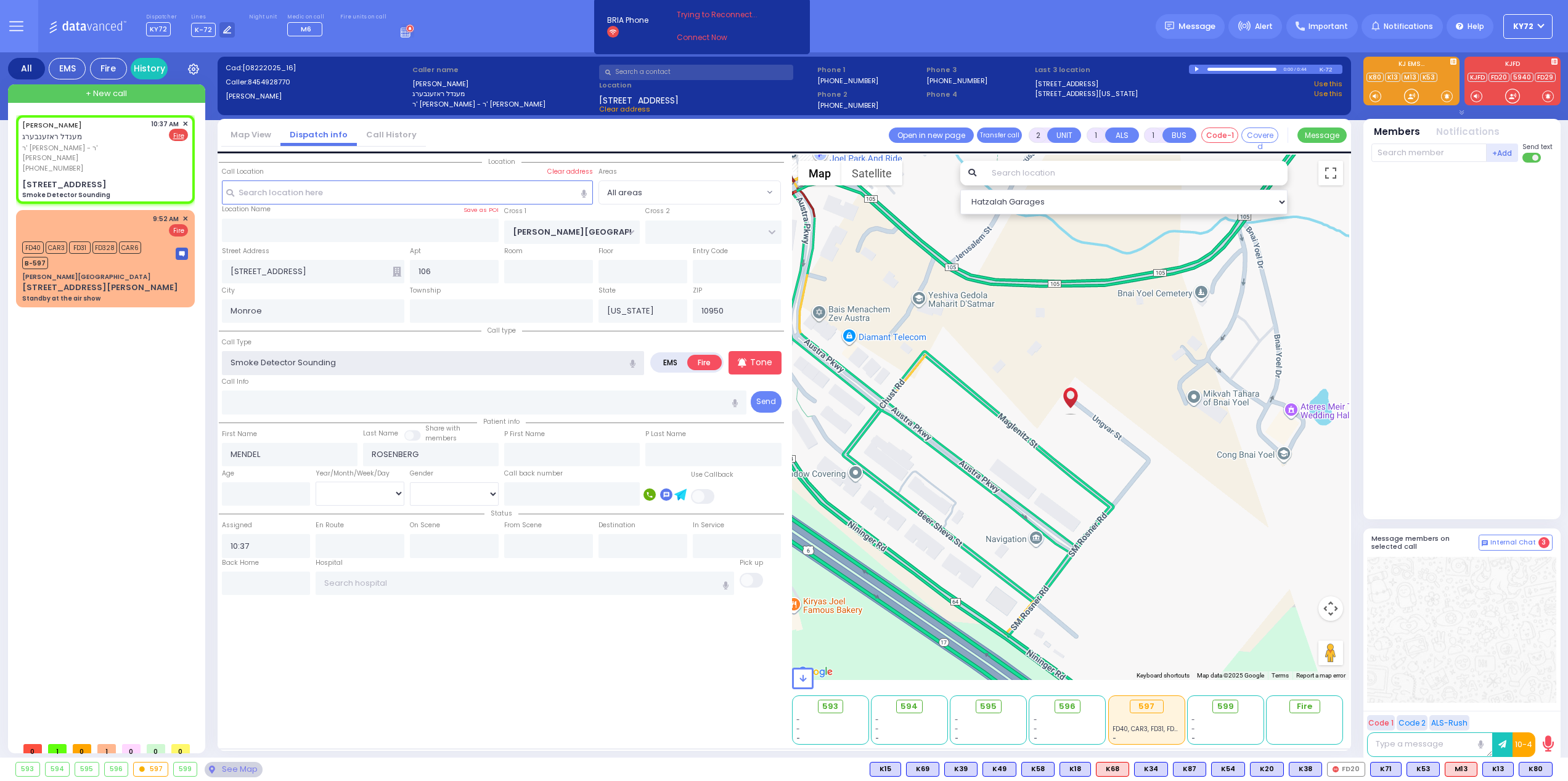
select select
radio input "true"
select select
select select "Hatzalah Garages"
click at [1453, 152] on input "text" at bounding box center [1429, 153] width 116 height 18
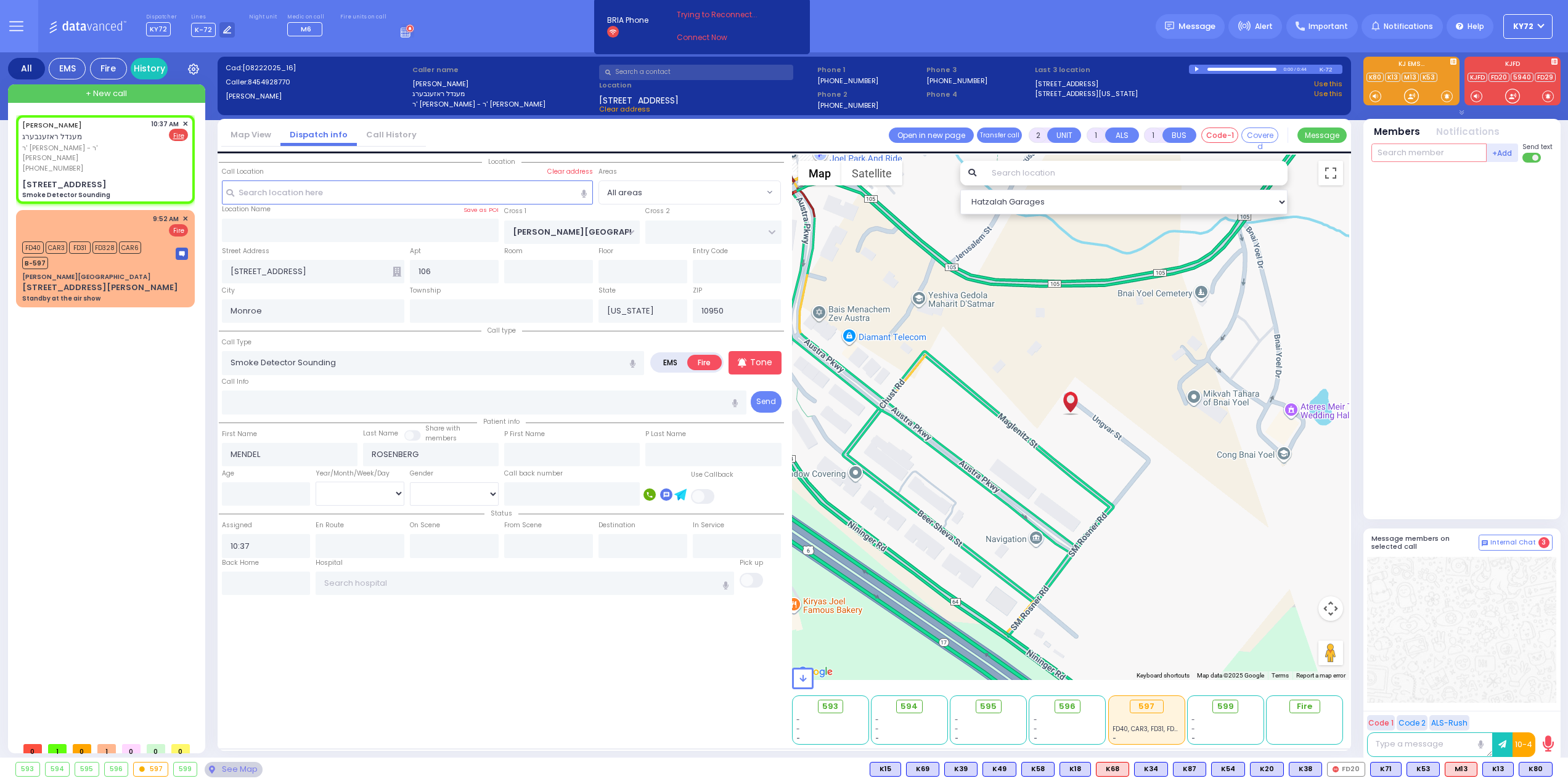
select select
radio input "true"
select select
select select "Hatzalah Garages"
type input "62"
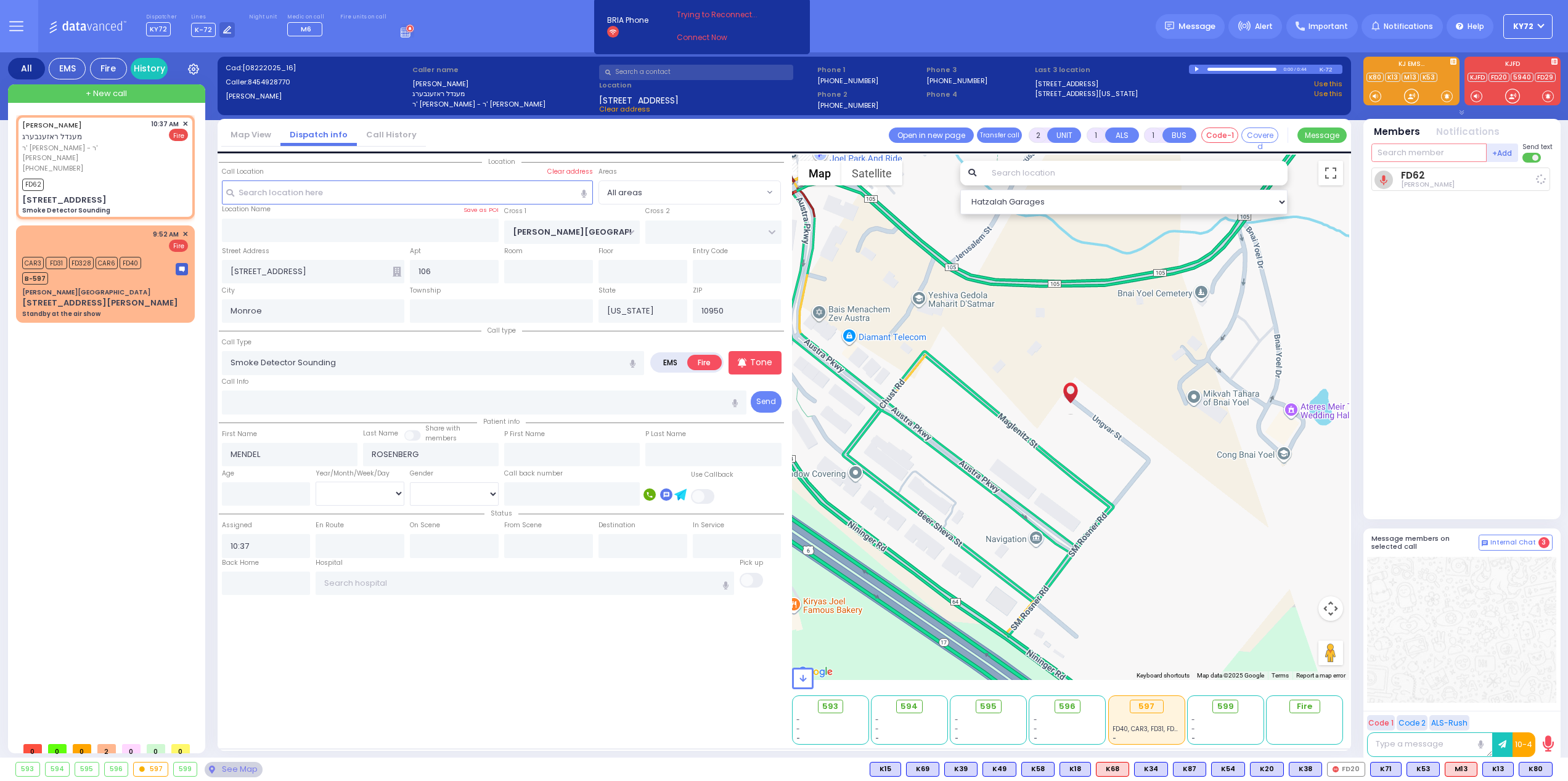
select select
radio input "true"
select select
type input "10:38"
select select "Hatzalah Garages"
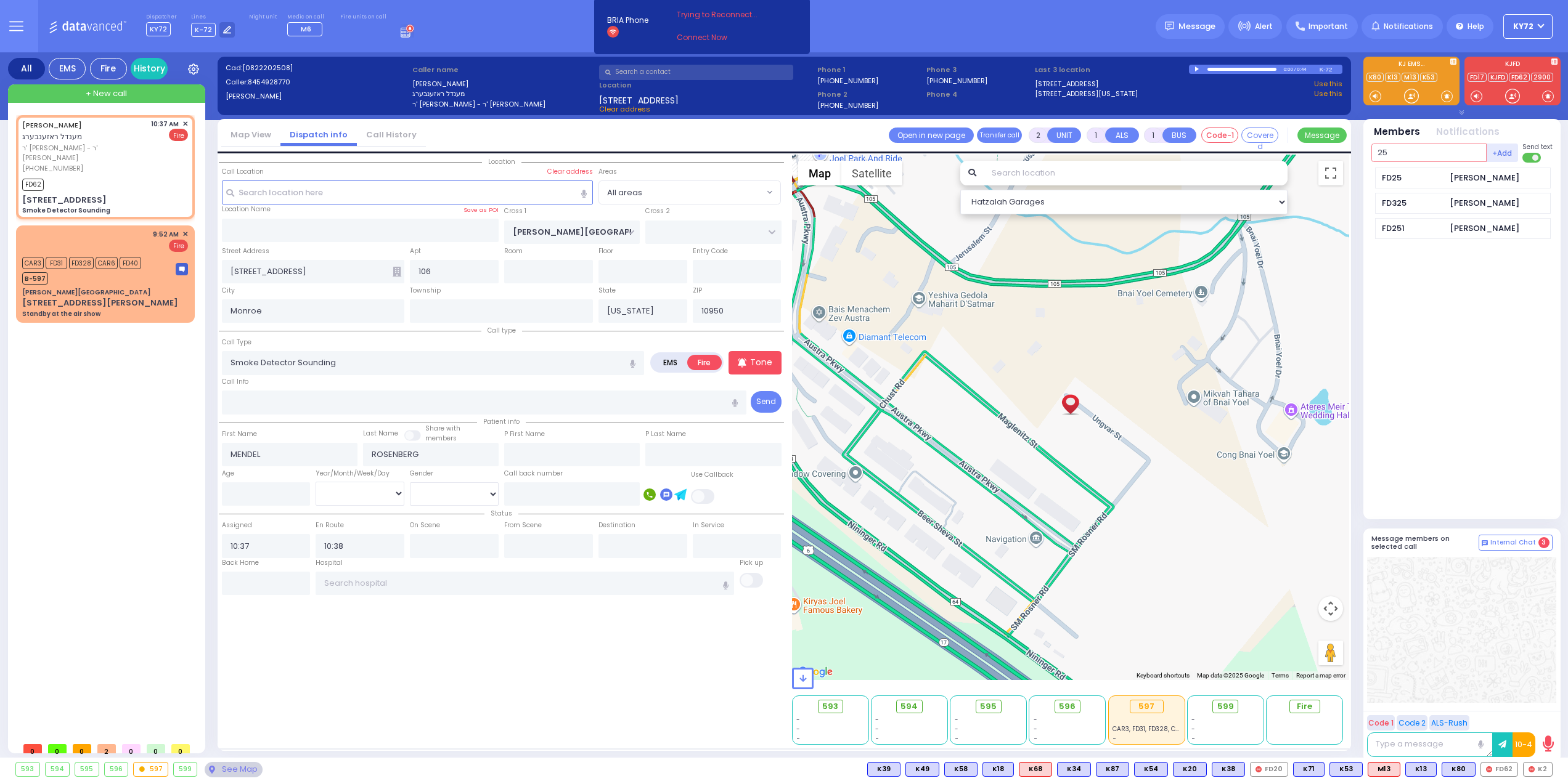
type input "25"
select select
radio input "true"
select select
select select "Hatzalah Garages"
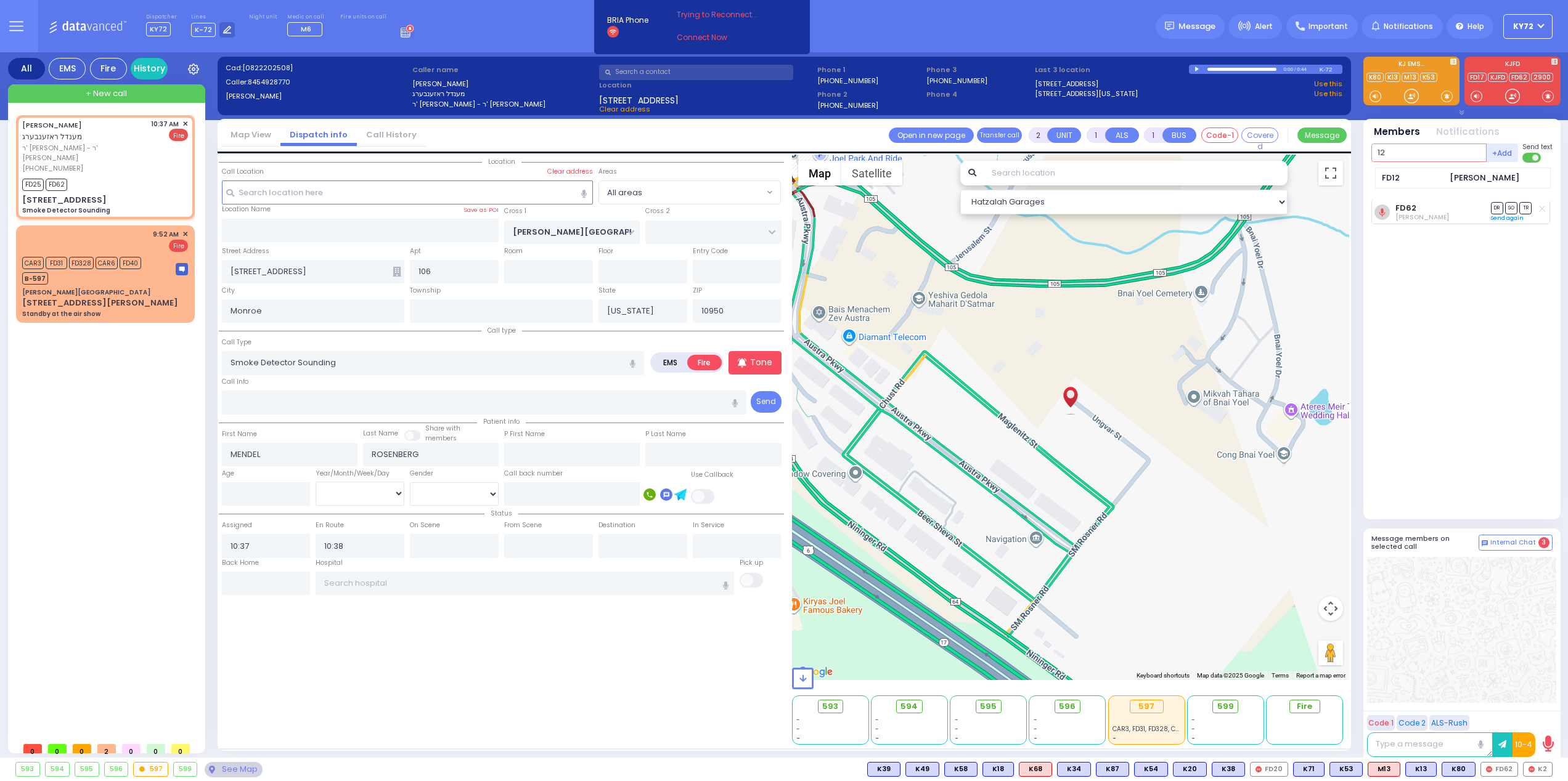
type input "1"
type input "596"
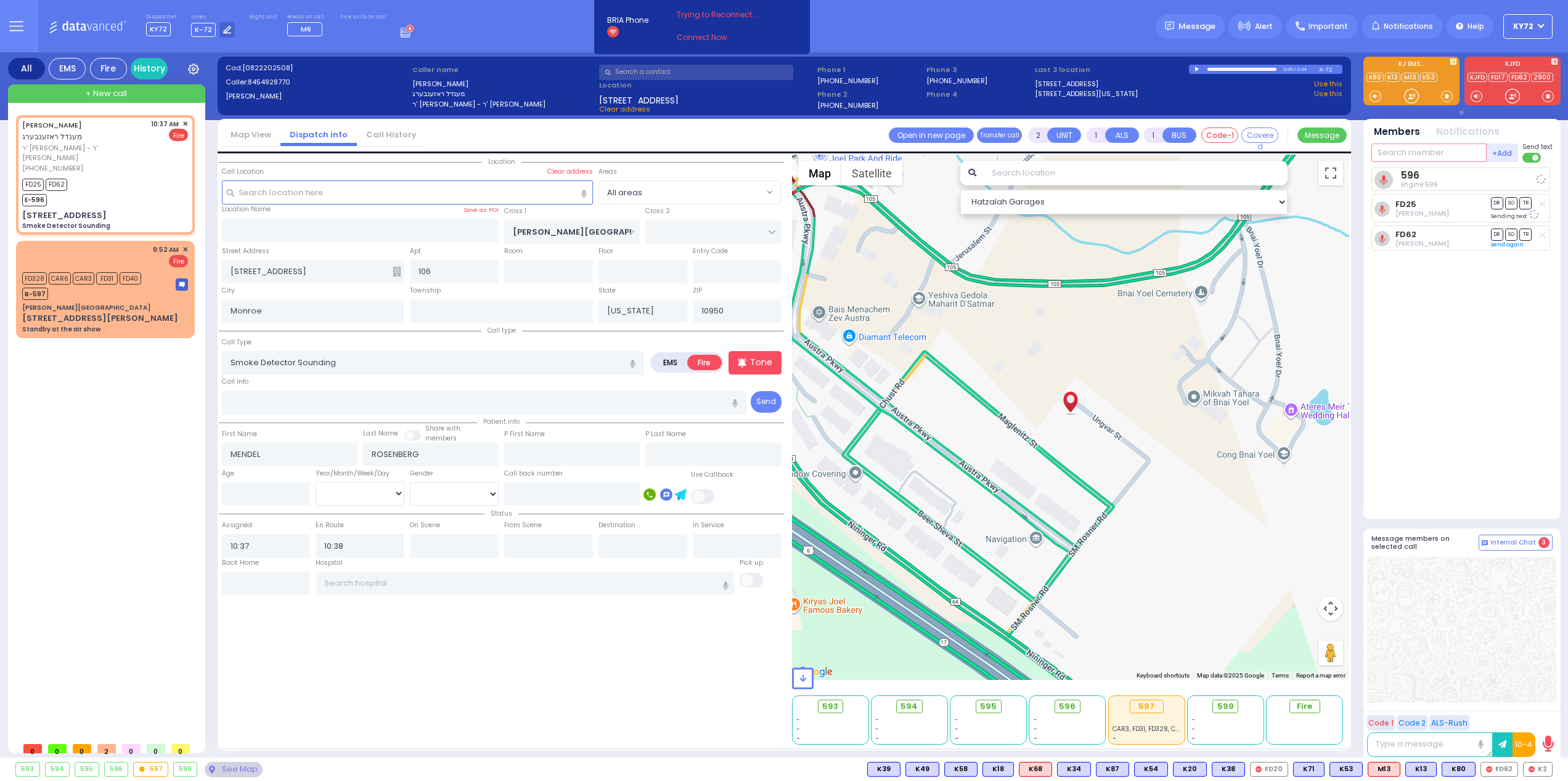
select select
radio input "true"
select select
select select "Hatzalah Garages"
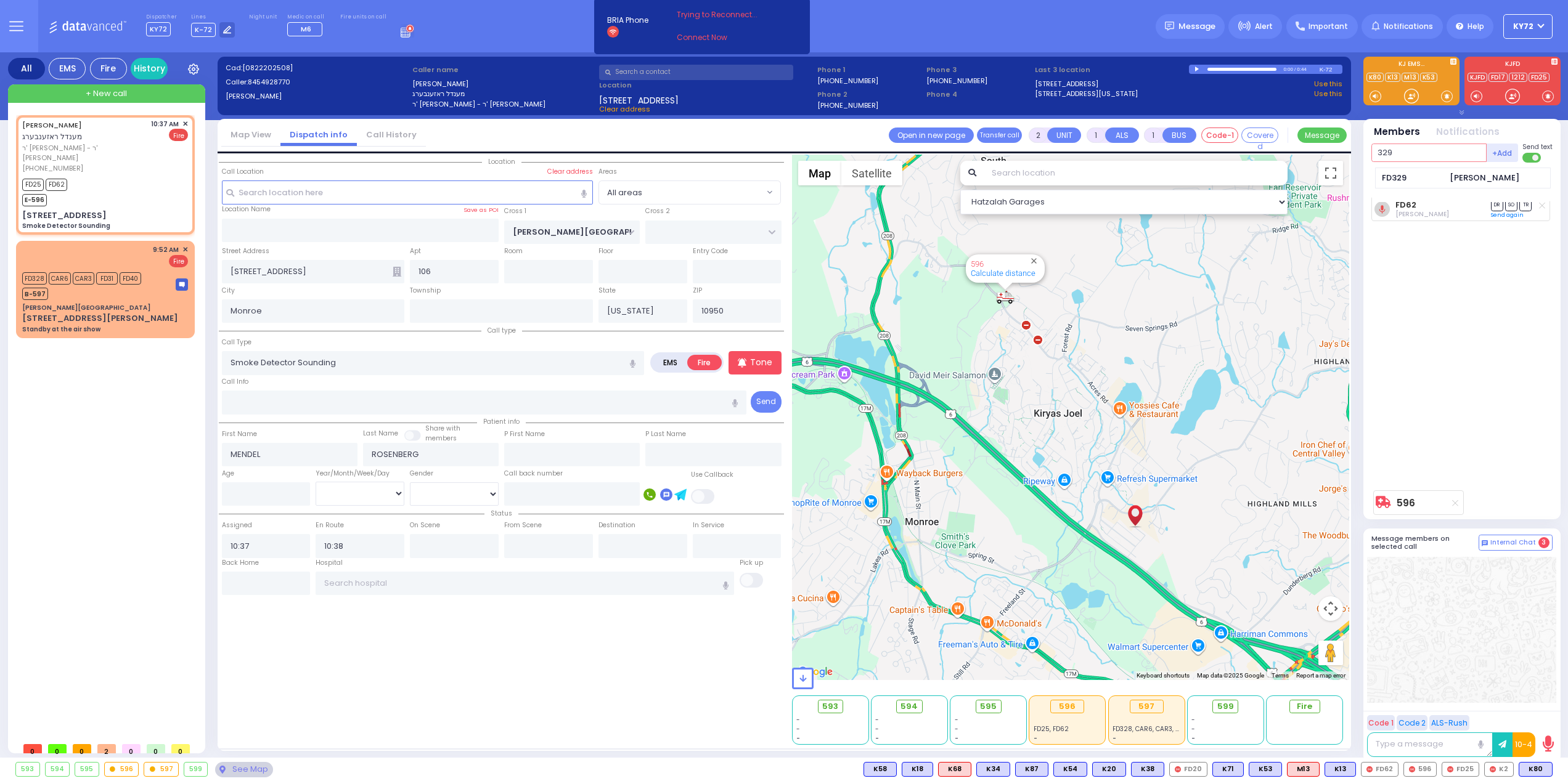
type input "329"
select select
radio input "true"
select select
select select "Hatzalah Garages"
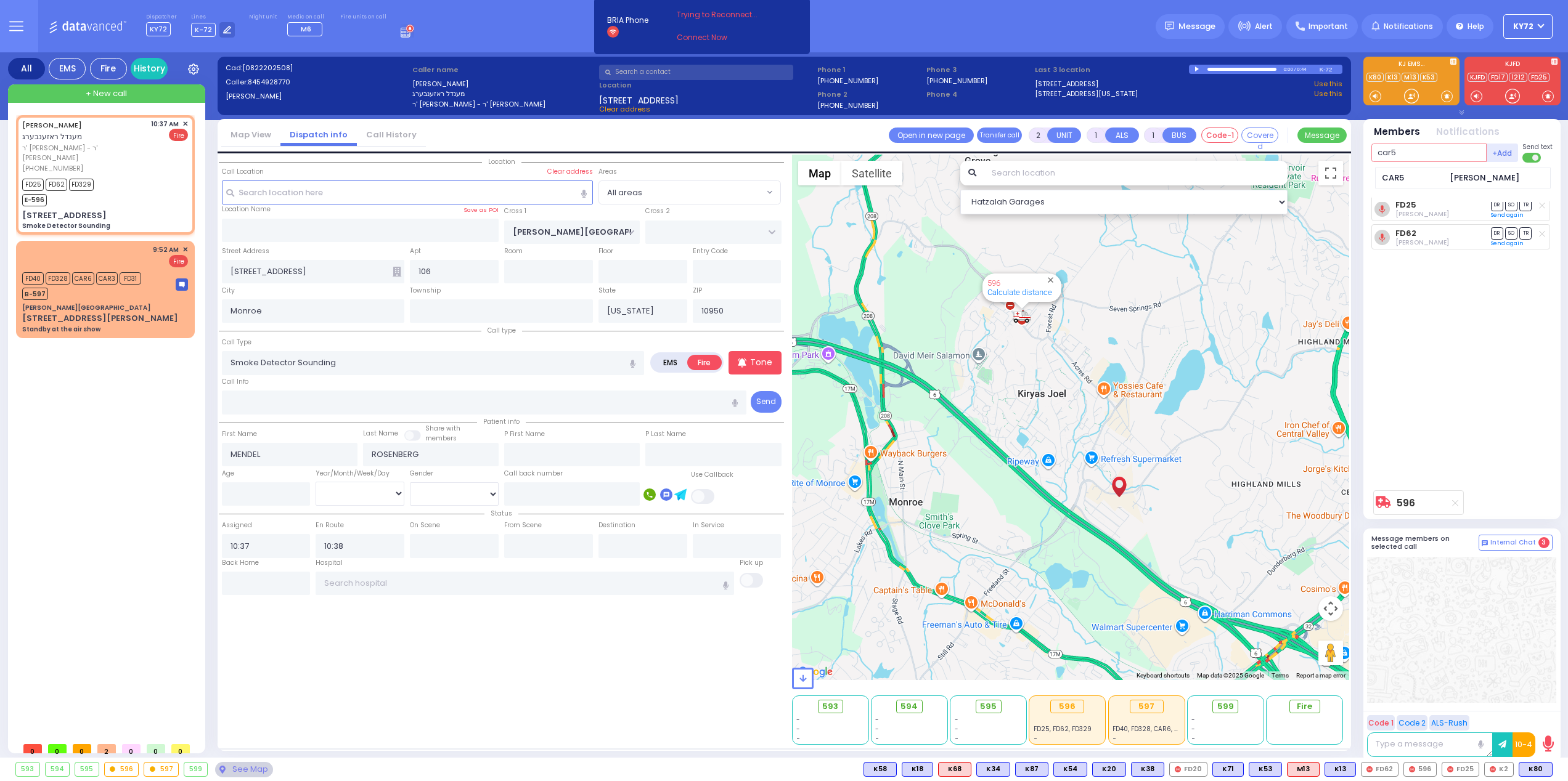
type input "car5"
select select
radio input "true"
select select
select select "Hatzalah Garages"
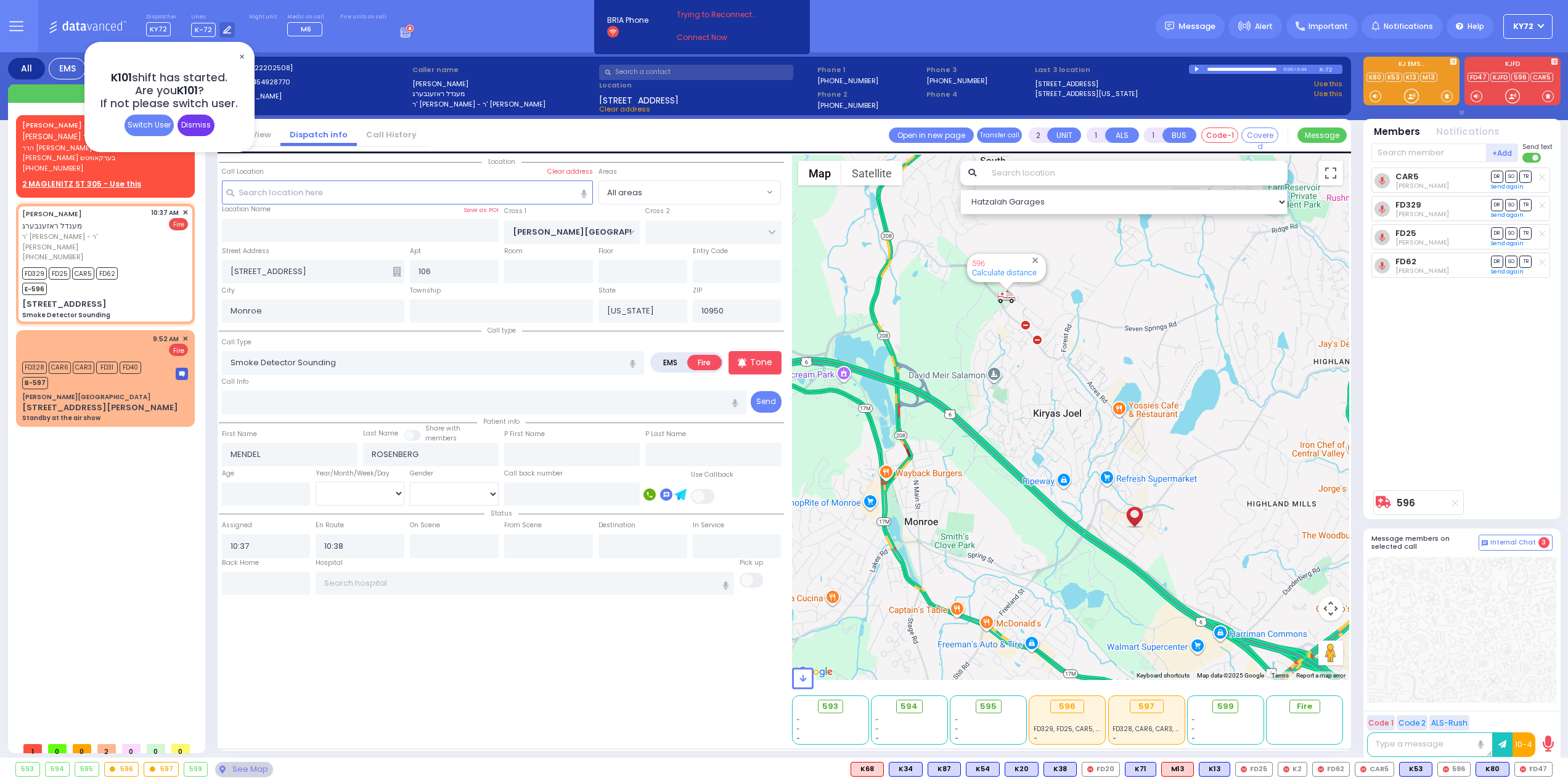
click at [209, 123] on div "Dismiss" at bounding box center [196, 126] width 37 height 22
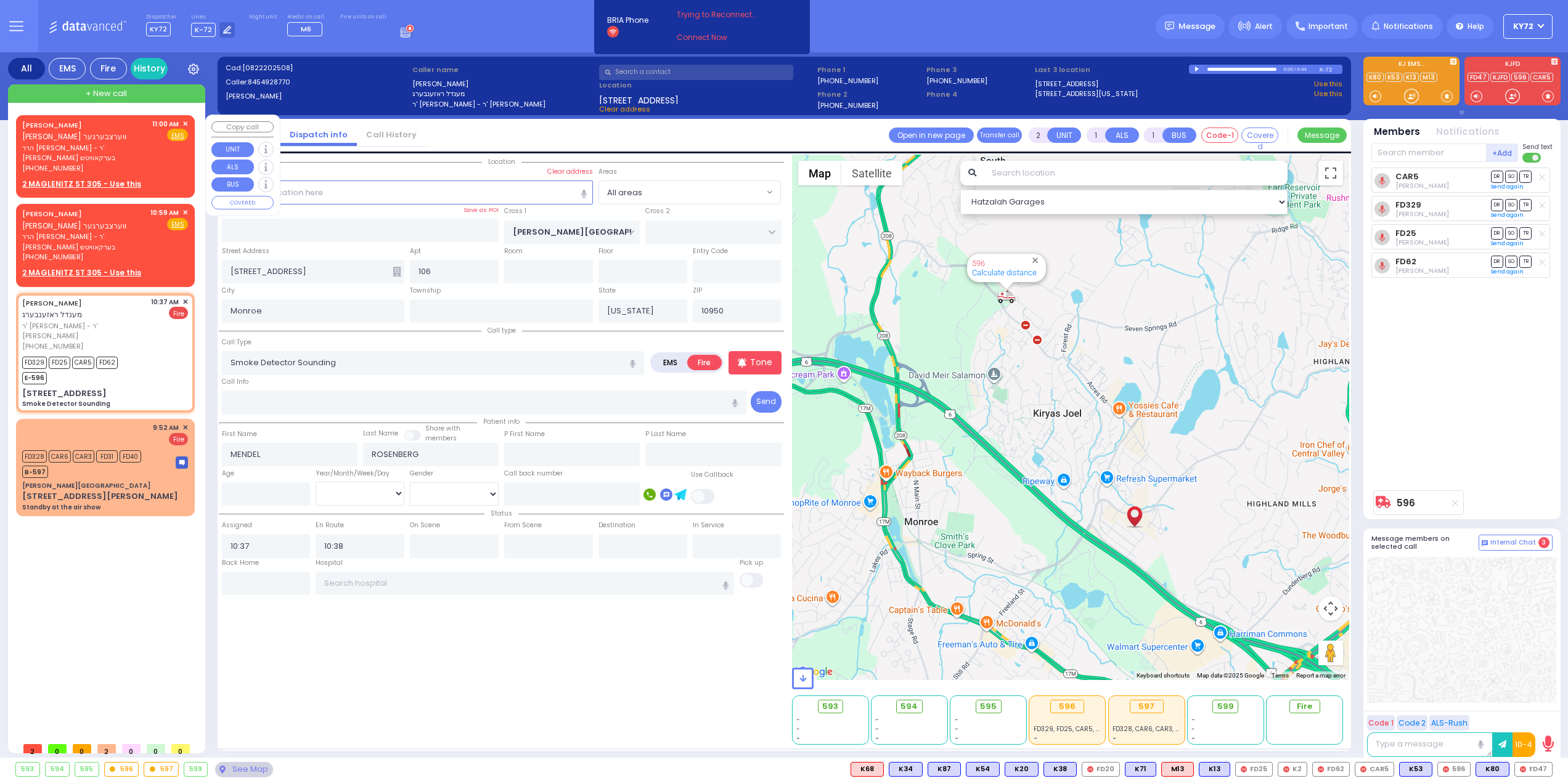
click at [185, 123] on span "✕" at bounding box center [185, 124] width 6 height 10
click at [185, 124] on div "[PERSON_NAME] [PERSON_NAME] ווערצבערגער הרר [PERSON_NAME] - ר' [PERSON_NAME] בע…" at bounding box center [105, 154] width 174 height 75
select select
radio input "true"
type input "[PERSON_NAME]"
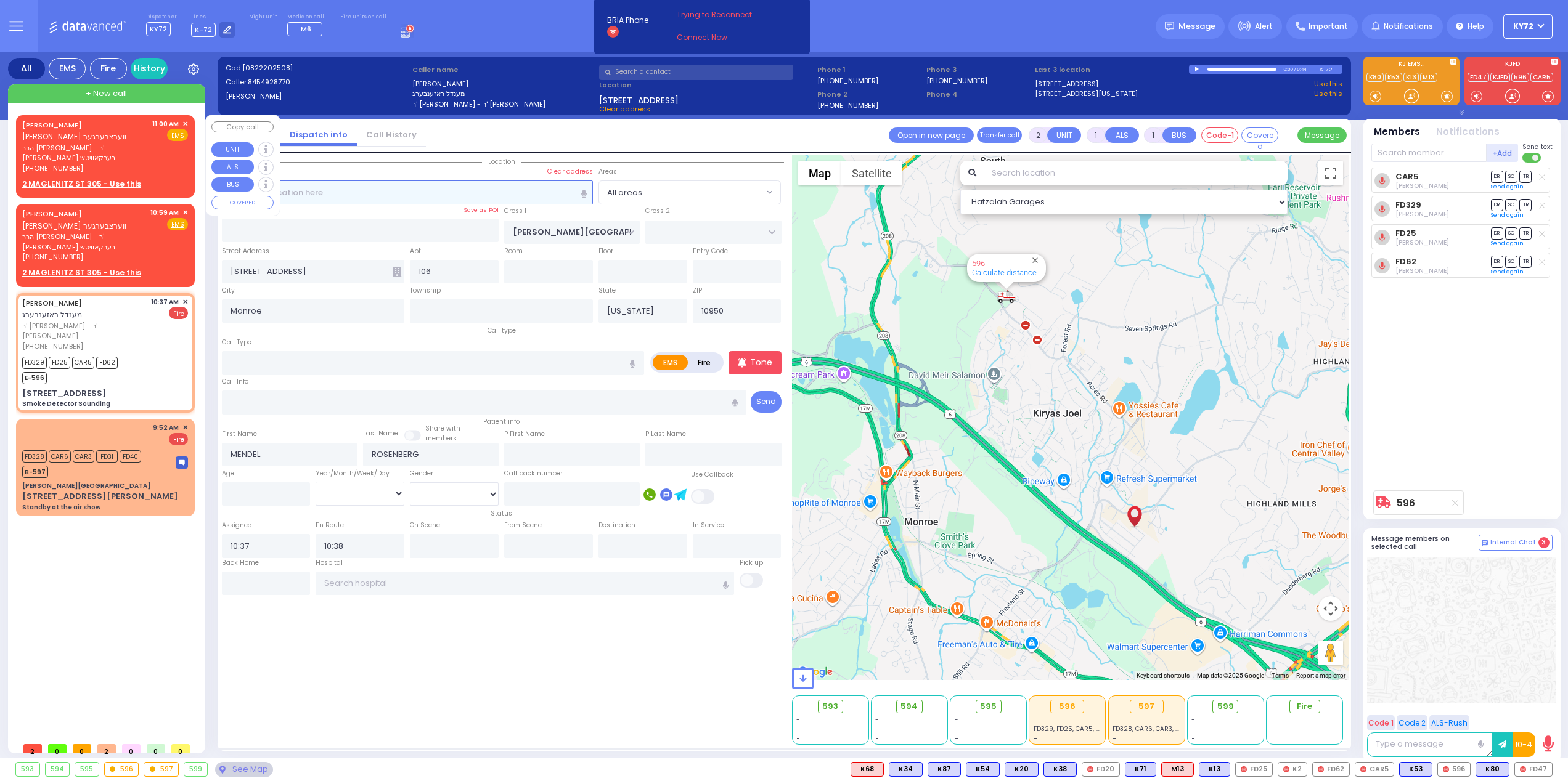
type input "[PERSON_NAME]"
select select
type input "11:00"
select select "Hatzalah Garages"
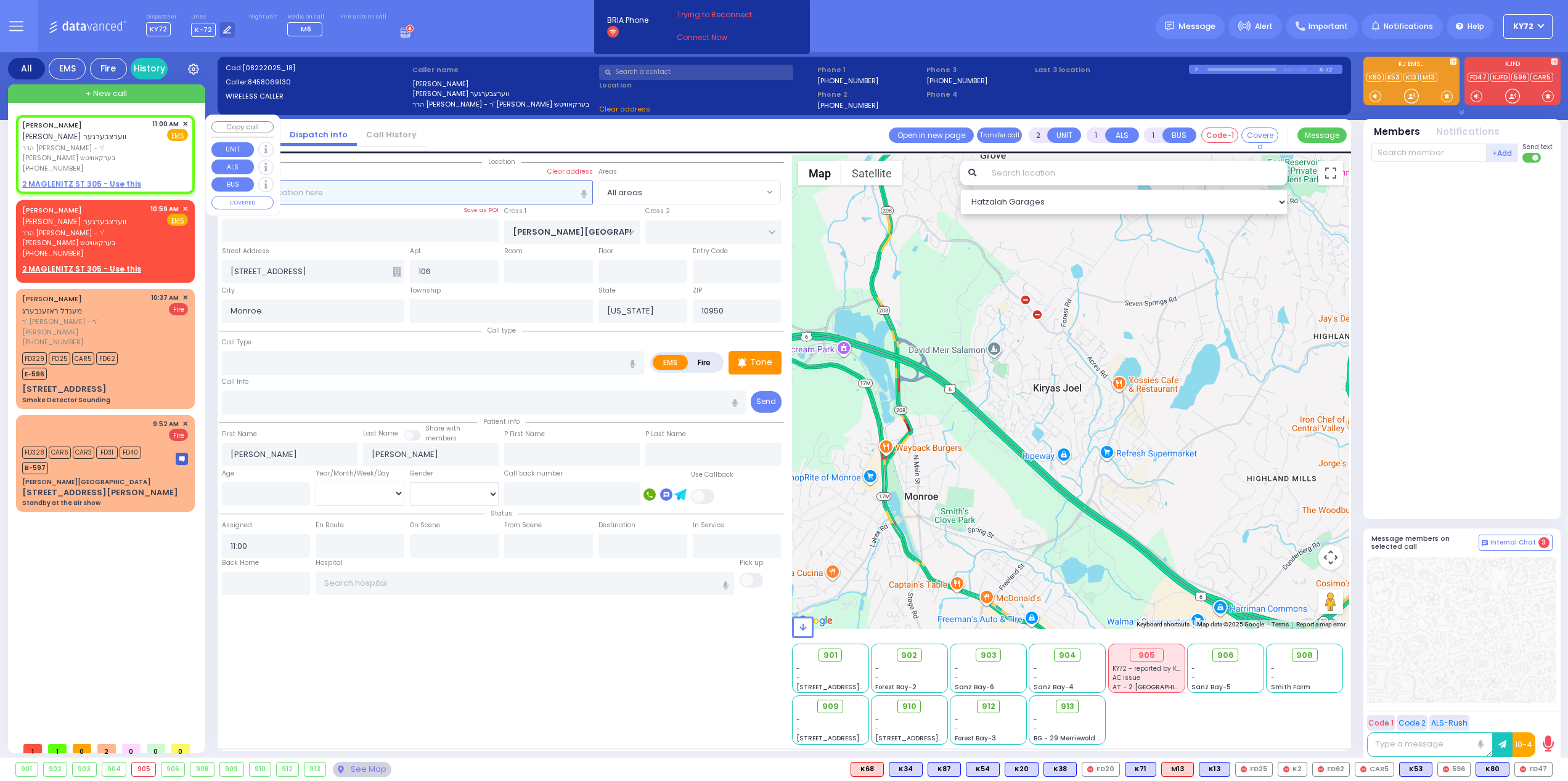
select select
radio input "true"
select select
select select "Hatzalah Garages"
click at [188, 124] on span "✕" at bounding box center [185, 124] width 6 height 10
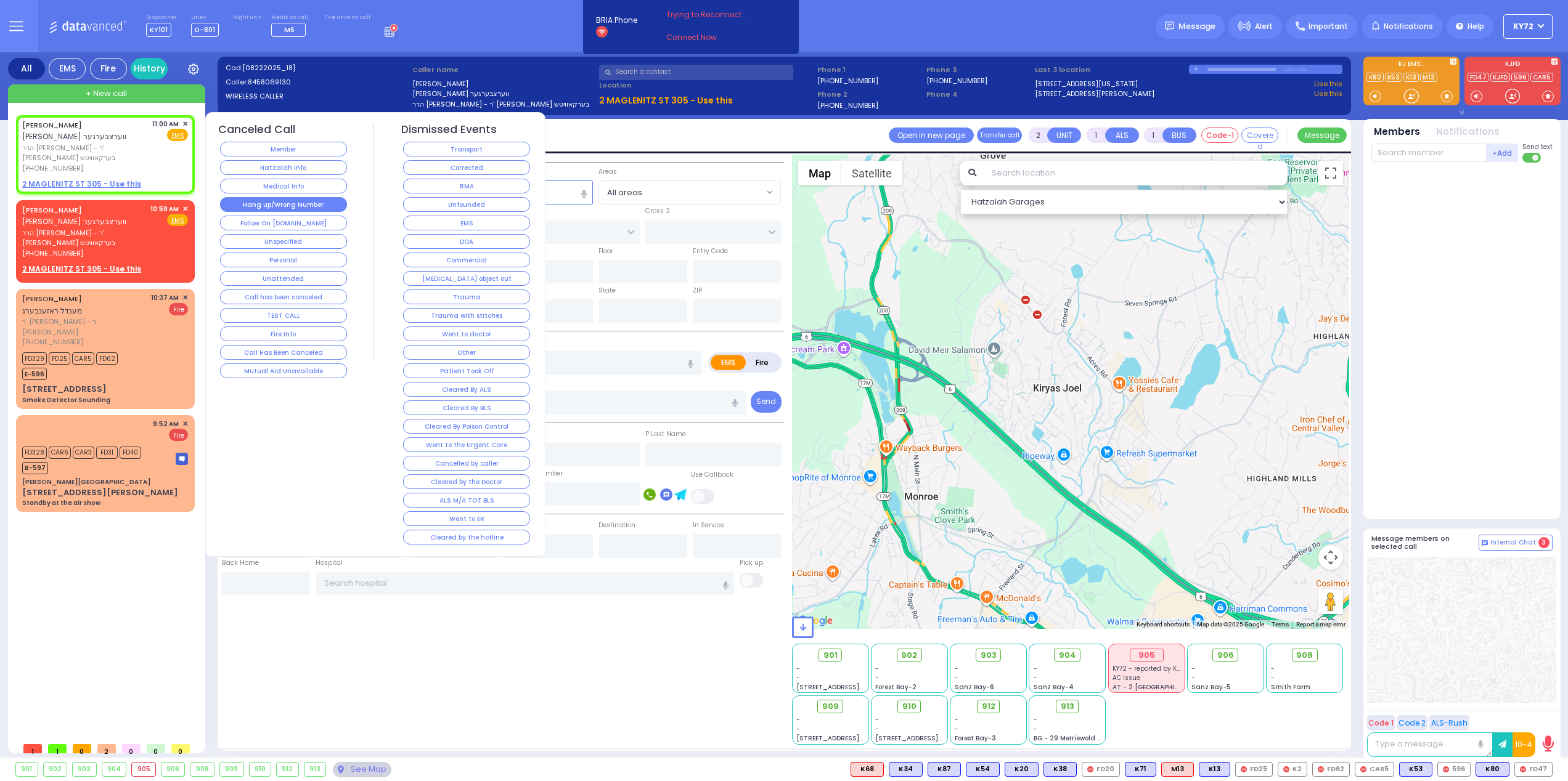
click at [310, 203] on button "Hang up/Wrong Number" at bounding box center [284, 204] width 127 height 15
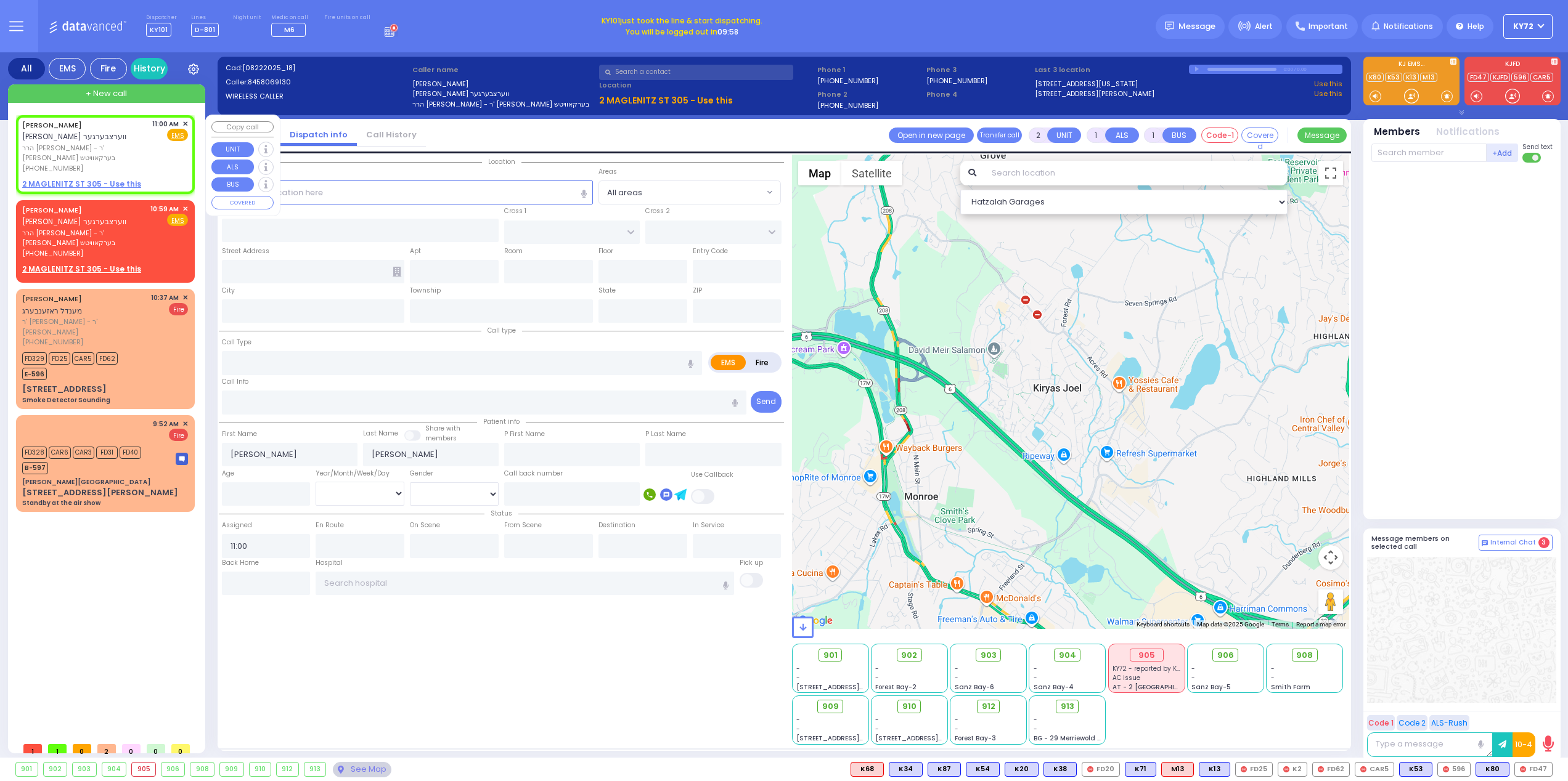
select select
radio input "true"
select select
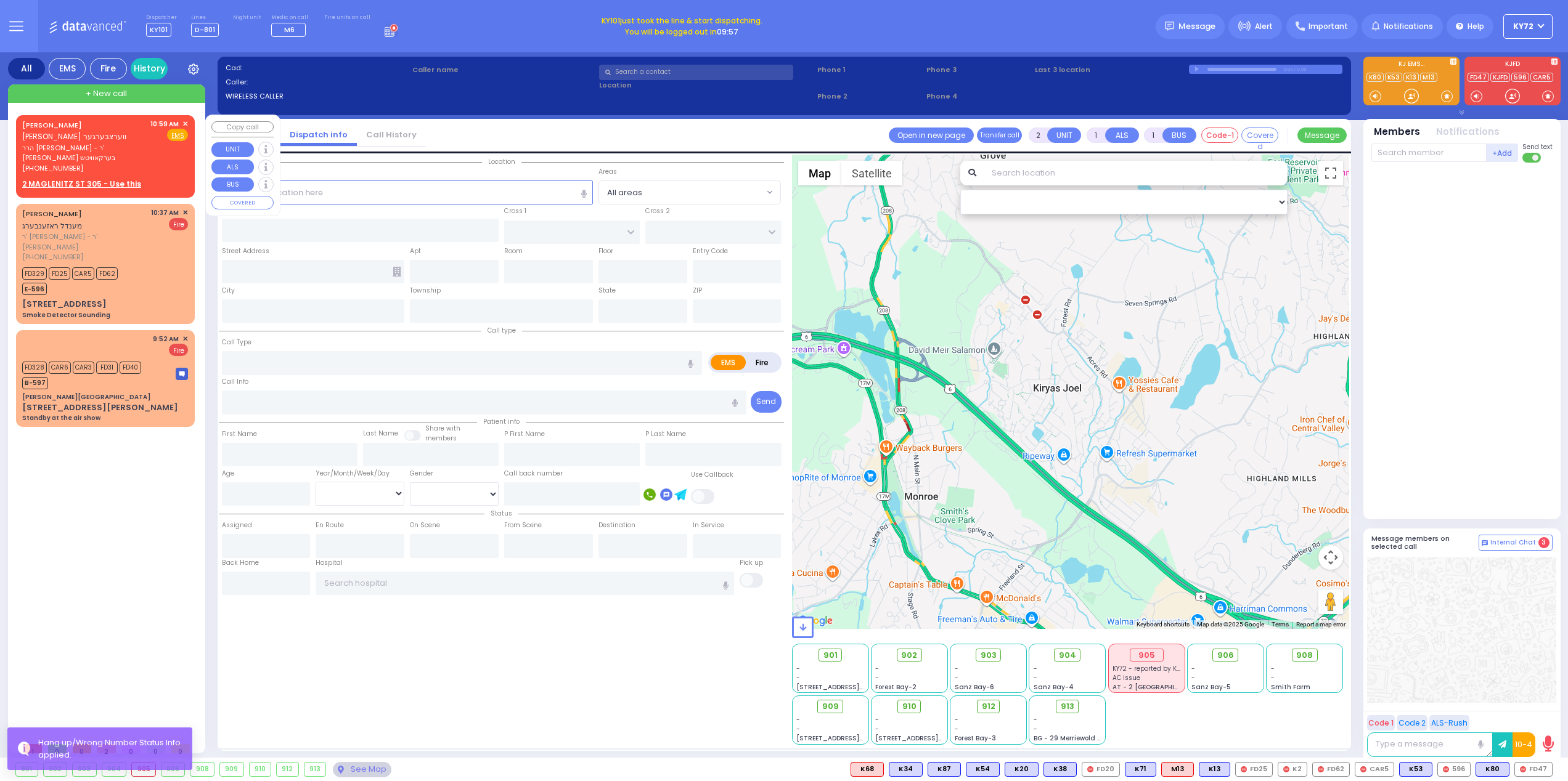
click at [186, 123] on span "✕" at bounding box center [185, 124] width 6 height 10
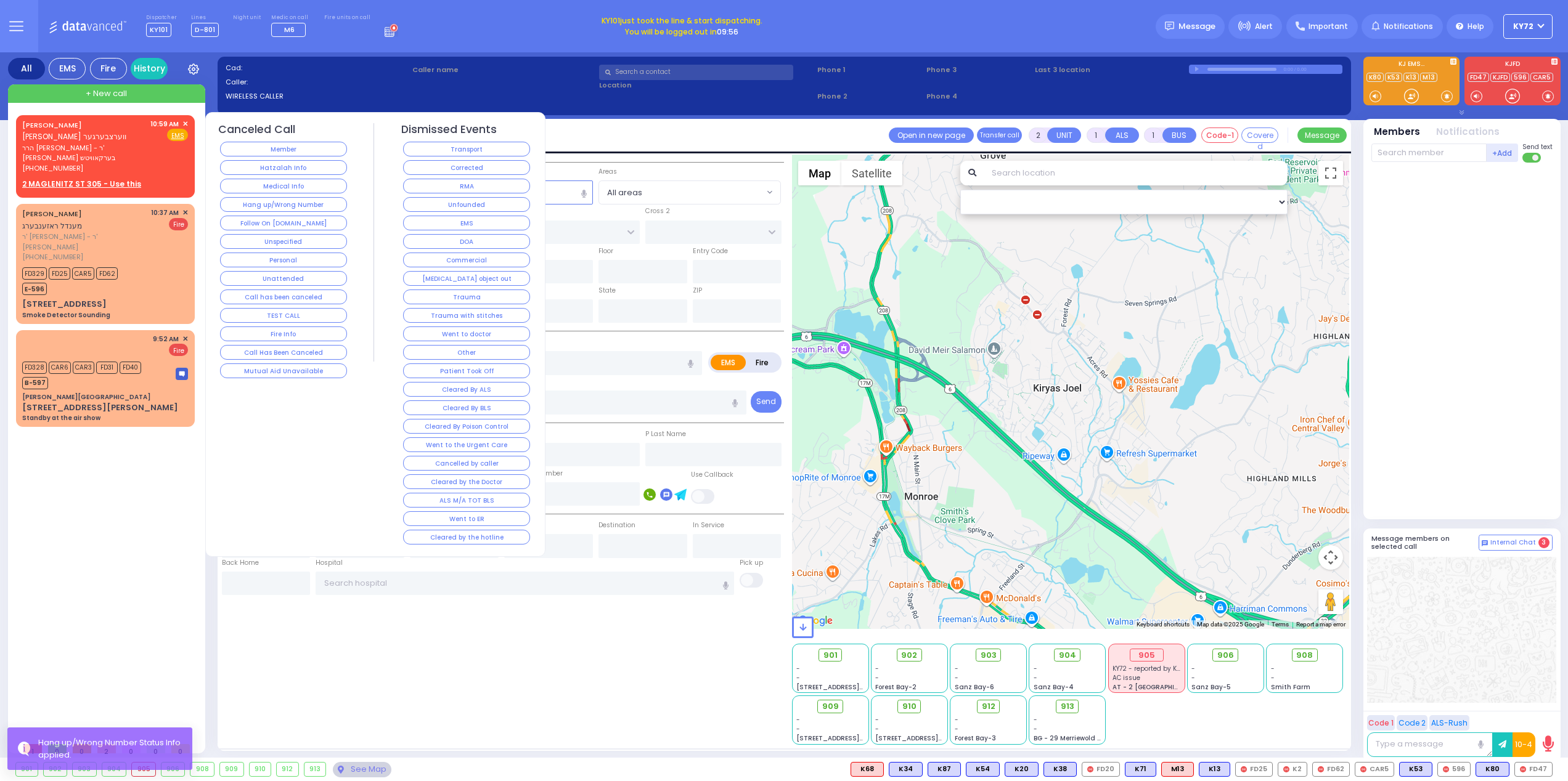
drag, startPoint x: 273, startPoint y: 208, endPoint x: 265, endPoint y: 201, distance: 10.6
click at [273, 208] on button "Hang up/Wrong Number" at bounding box center [284, 204] width 127 height 15
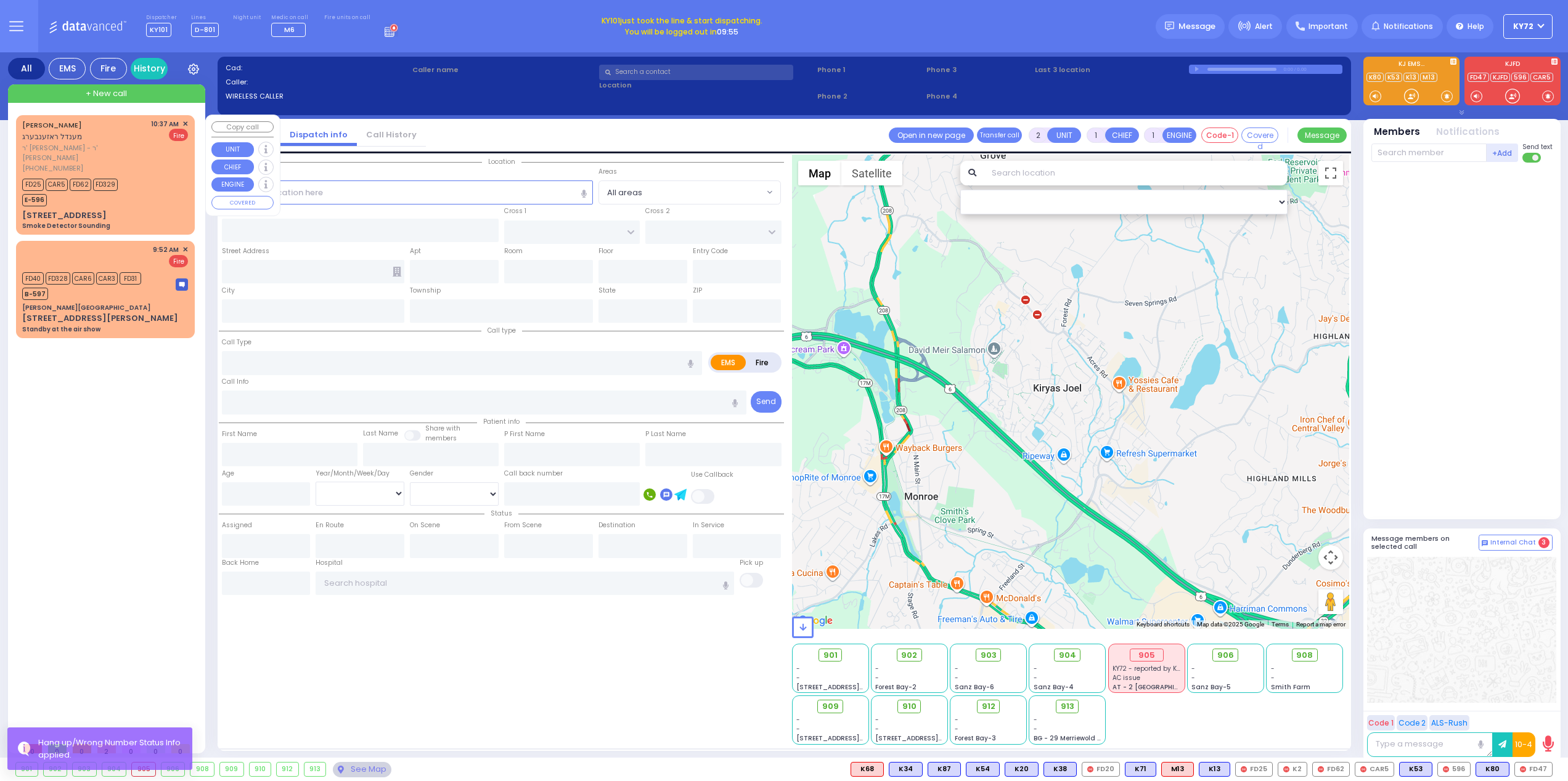
drag, startPoint x: 184, startPoint y: 124, endPoint x: 196, endPoint y: 126, distance: 12.2
click at [185, 124] on span "✕" at bounding box center [185, 124] width 6 height 10
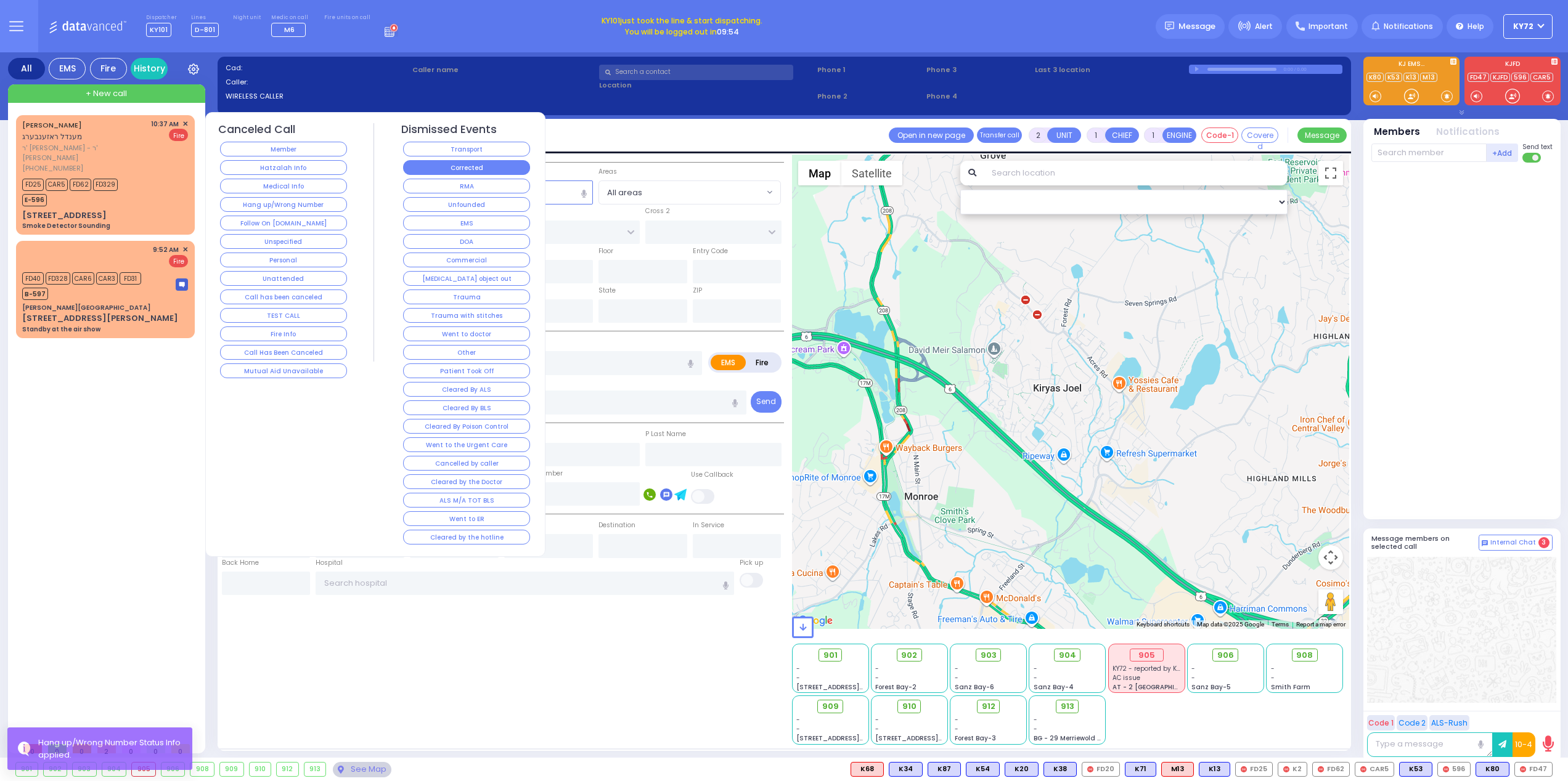
click at [464, 169] on button "Corrected" at bounding box center [467, 167] width 127 height 15
